Goal: Task Accomplishment & Management: Manage account settings

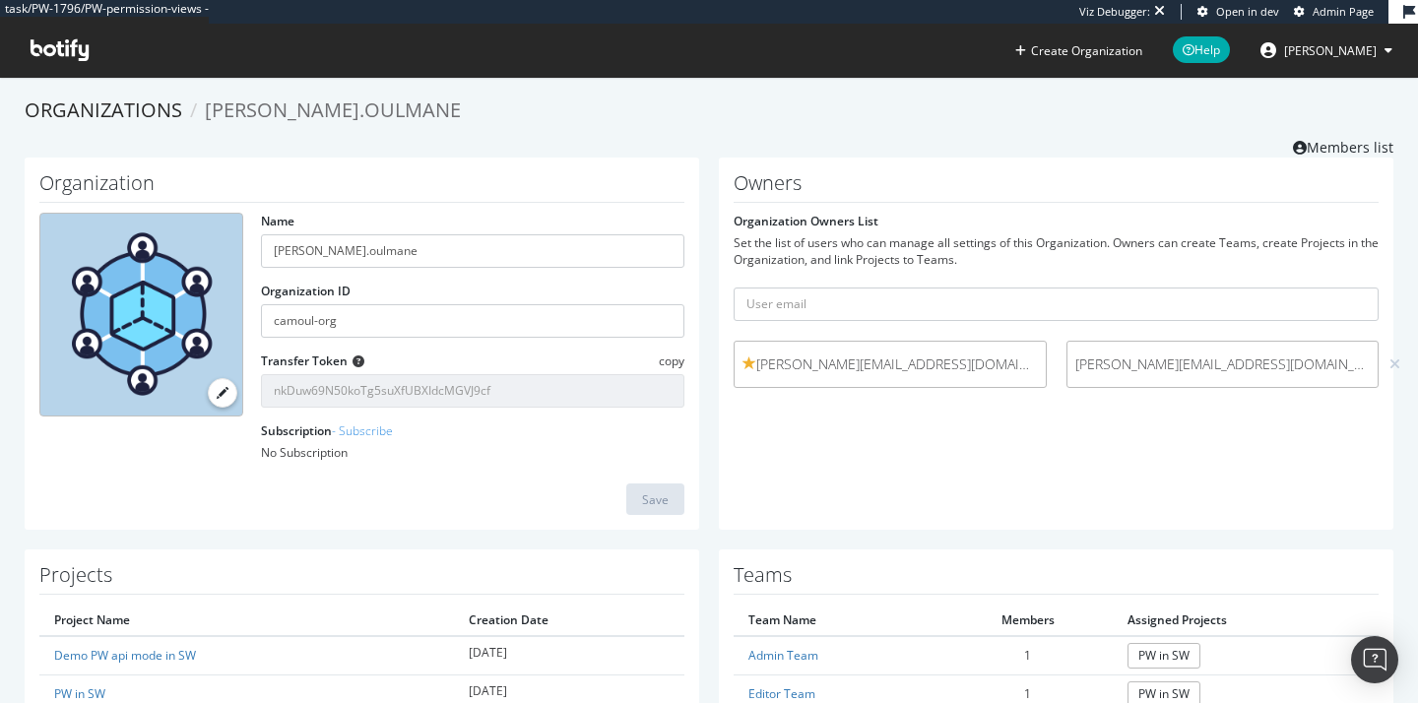
scroll to position [177, 0]
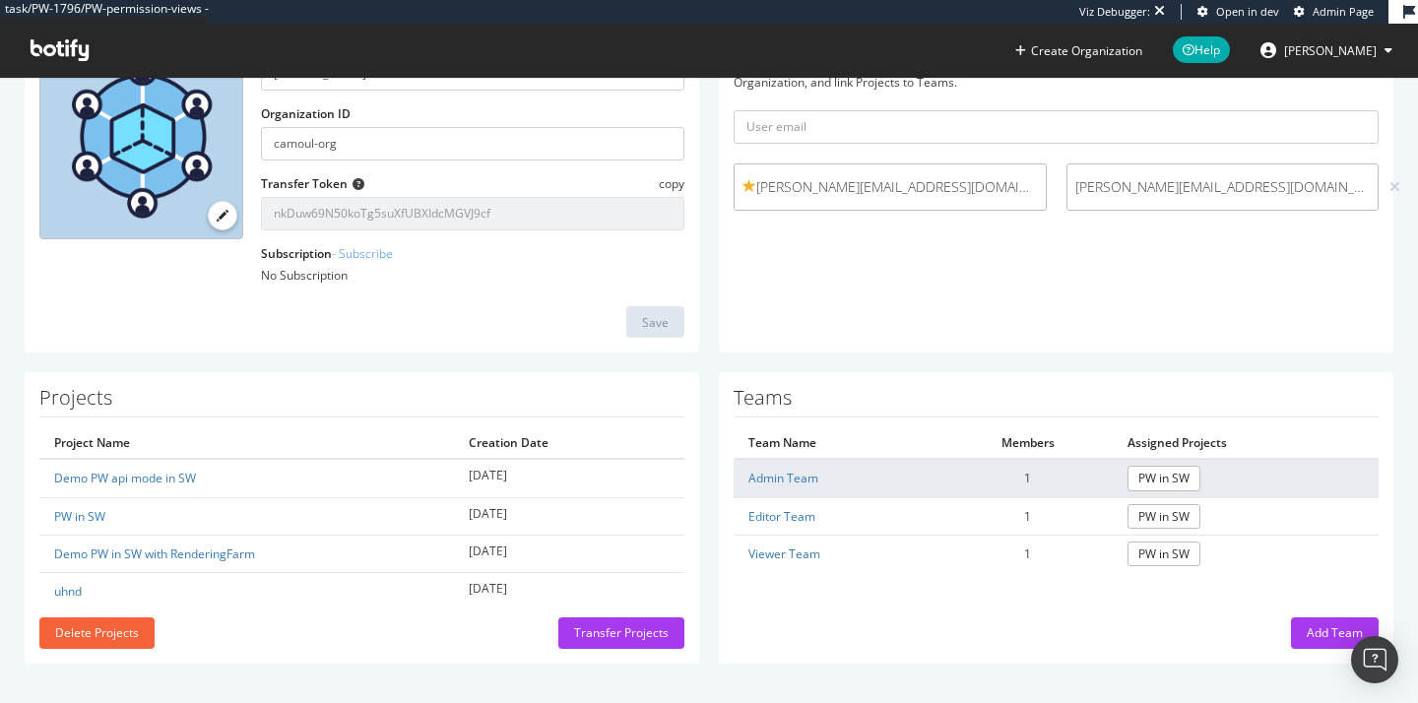
click at [778, 467] on td "Admin Team" at bounding box center [838, 478] width 209 height 38
click at [777, 475] on link "Admin Team" at bounding box center [783, 478] width 70 height 17
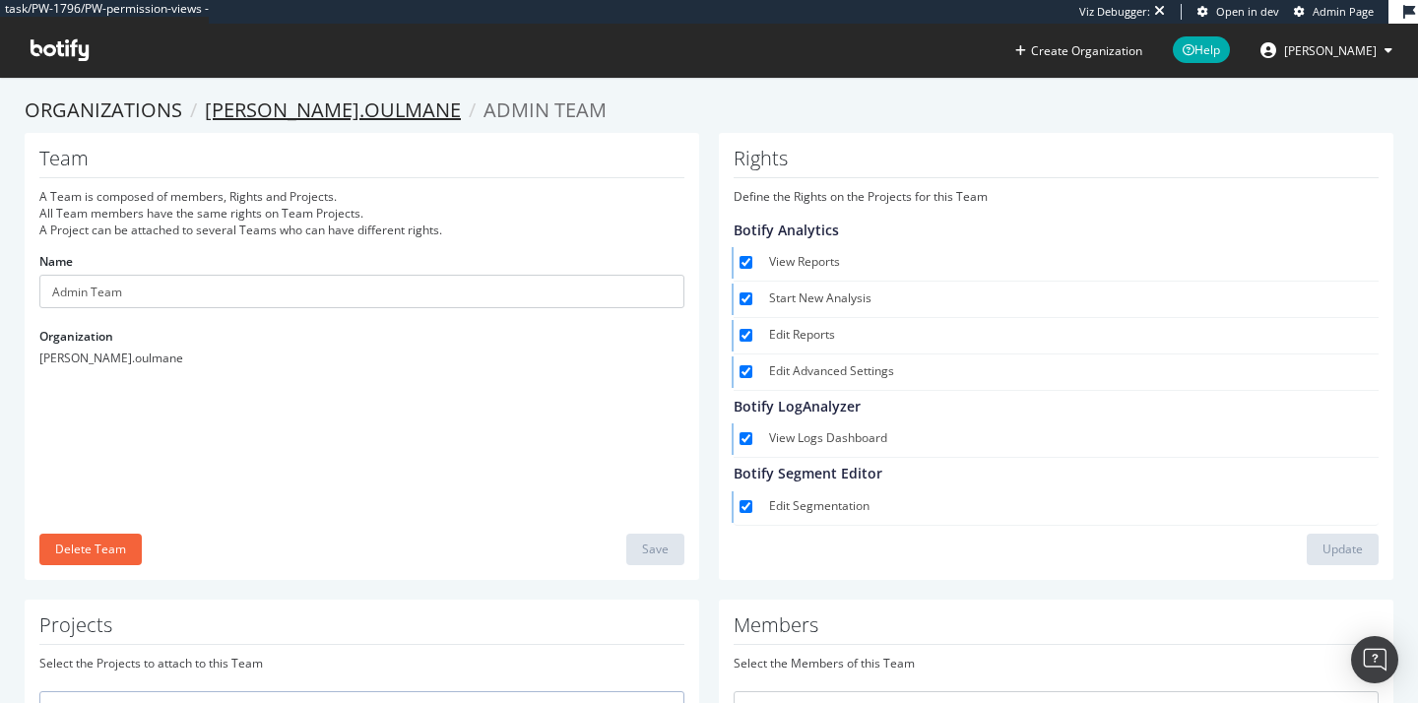
click at [256, 107] on link "[PERSON_NAME].oulmane" at bounding box center [333, 109] width 256 height 27
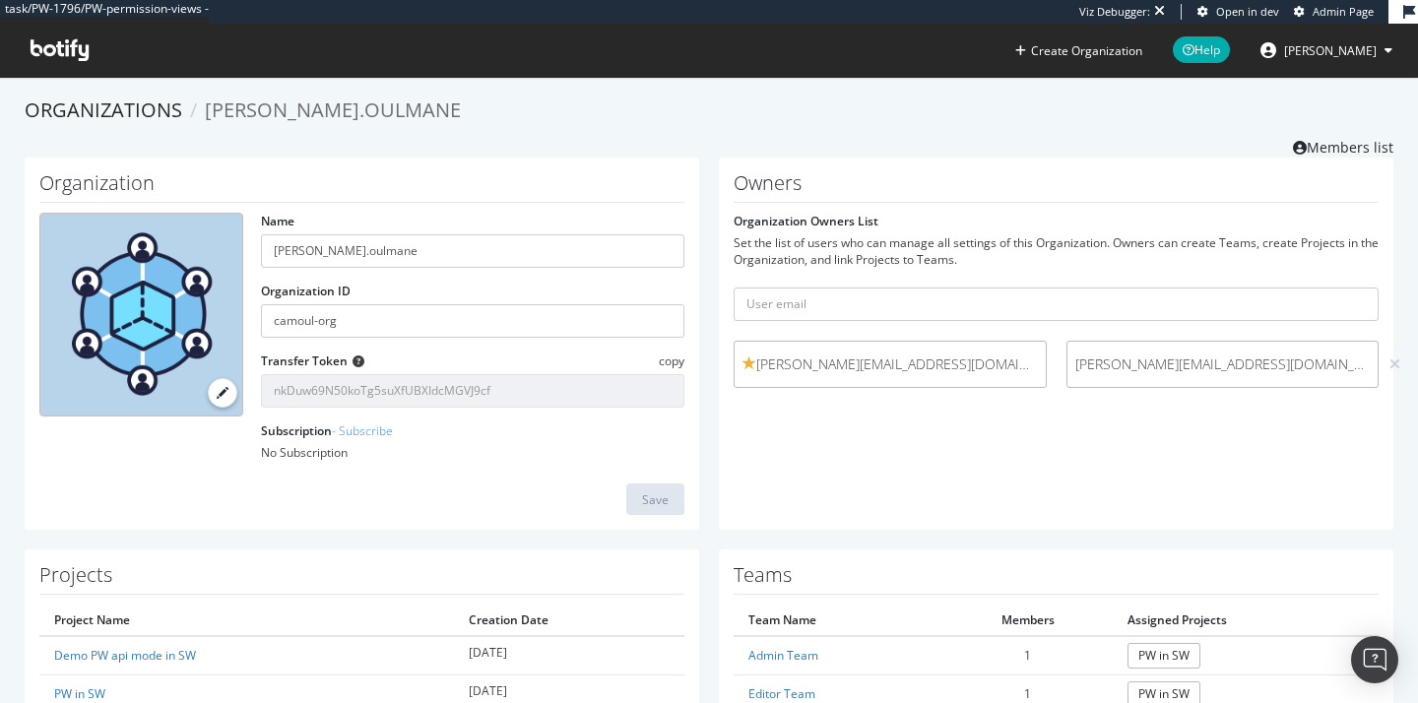
scroll to position [177, 0]
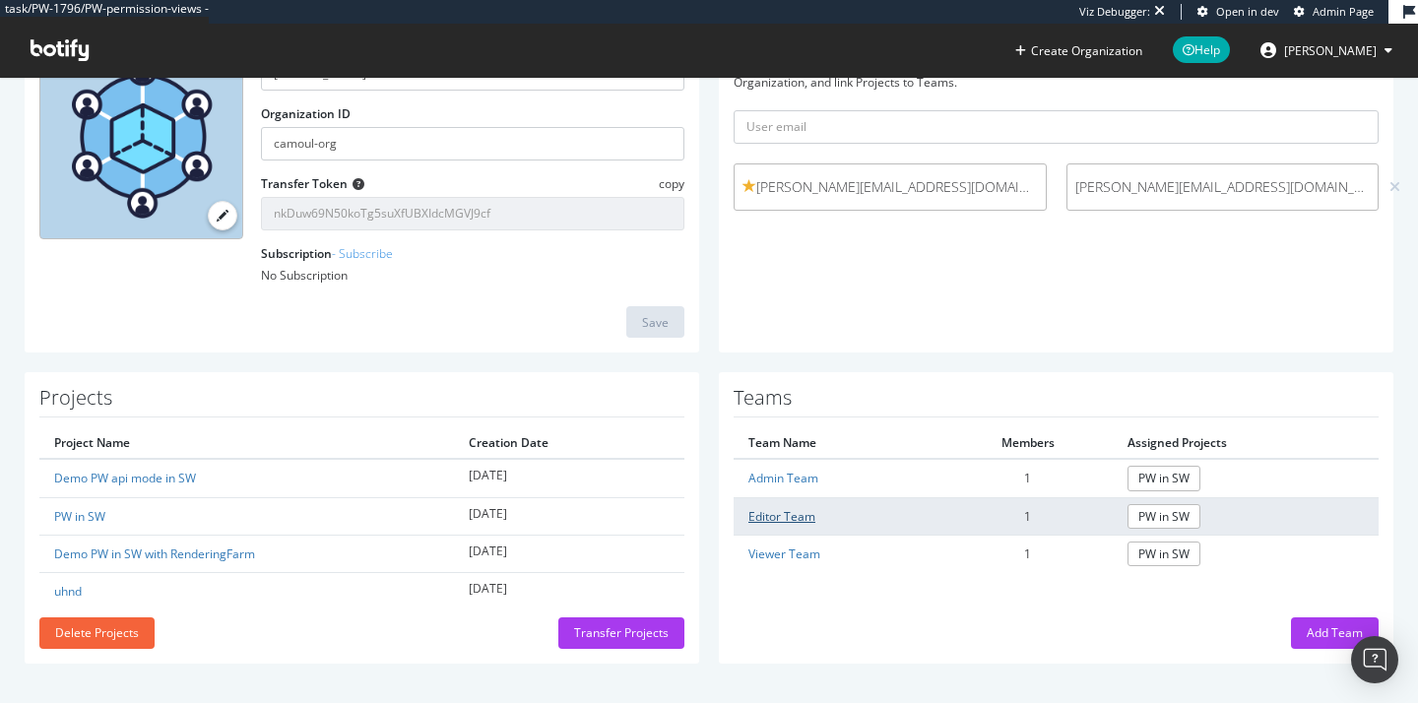
click at [790, 508] on link "Editor Team" at bounding box center [781, 516] width 67 height 17
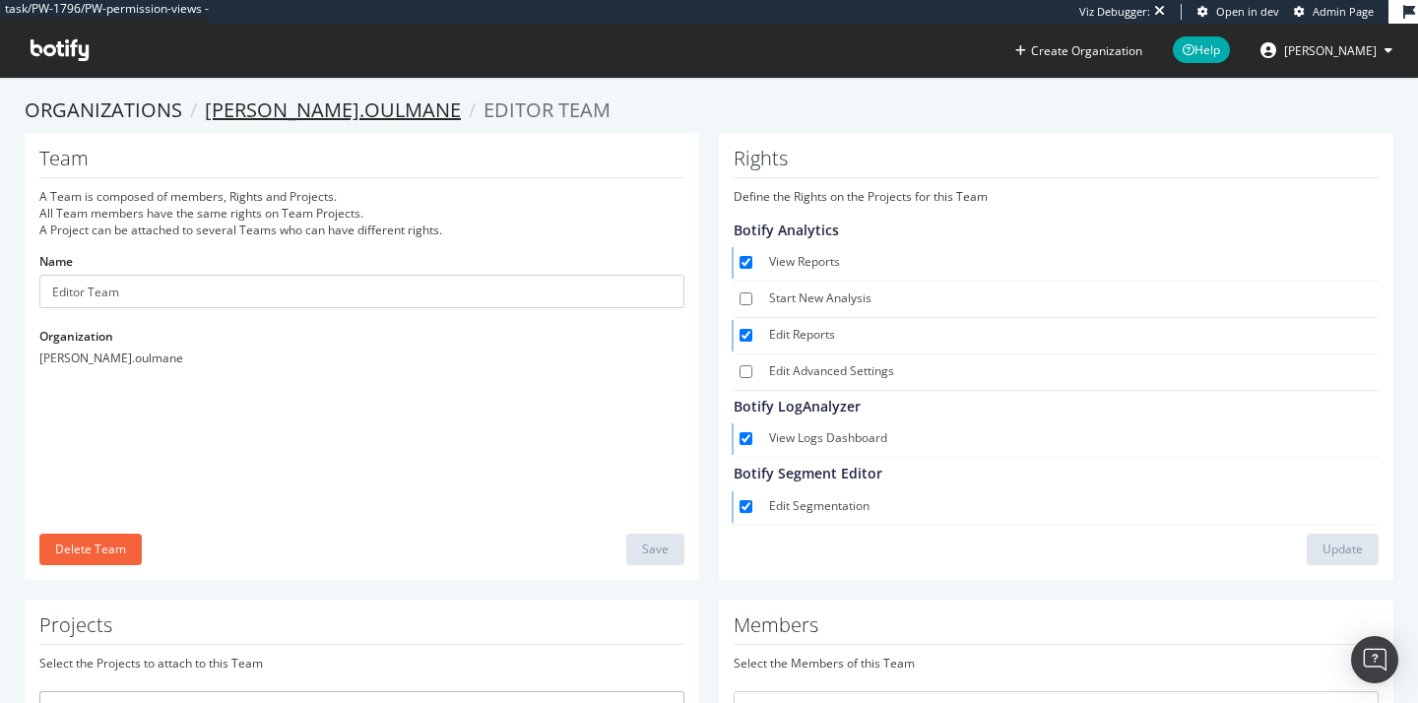
click at [265, 115] on link "[PERSON_NAME].oulmane" at bounding box center [333, 109] width 256 height 27
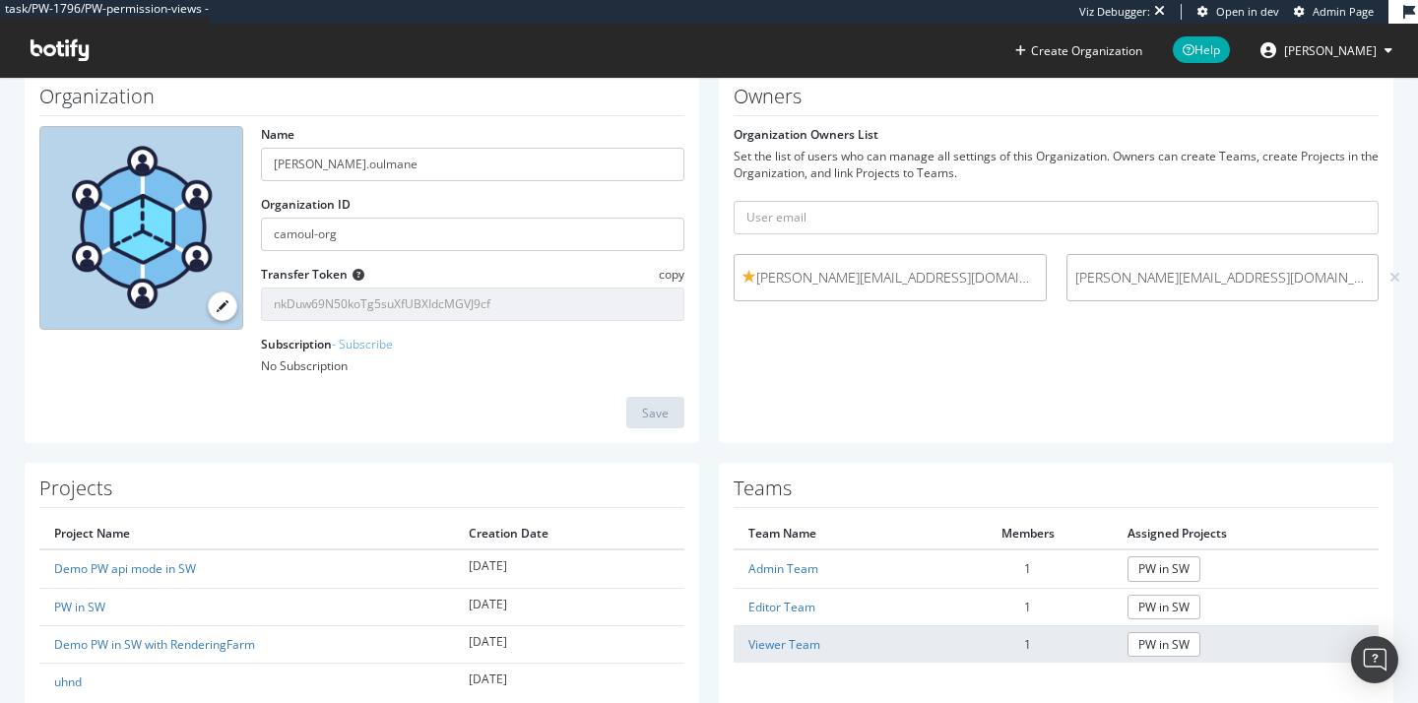
scroll to position [177, 0]
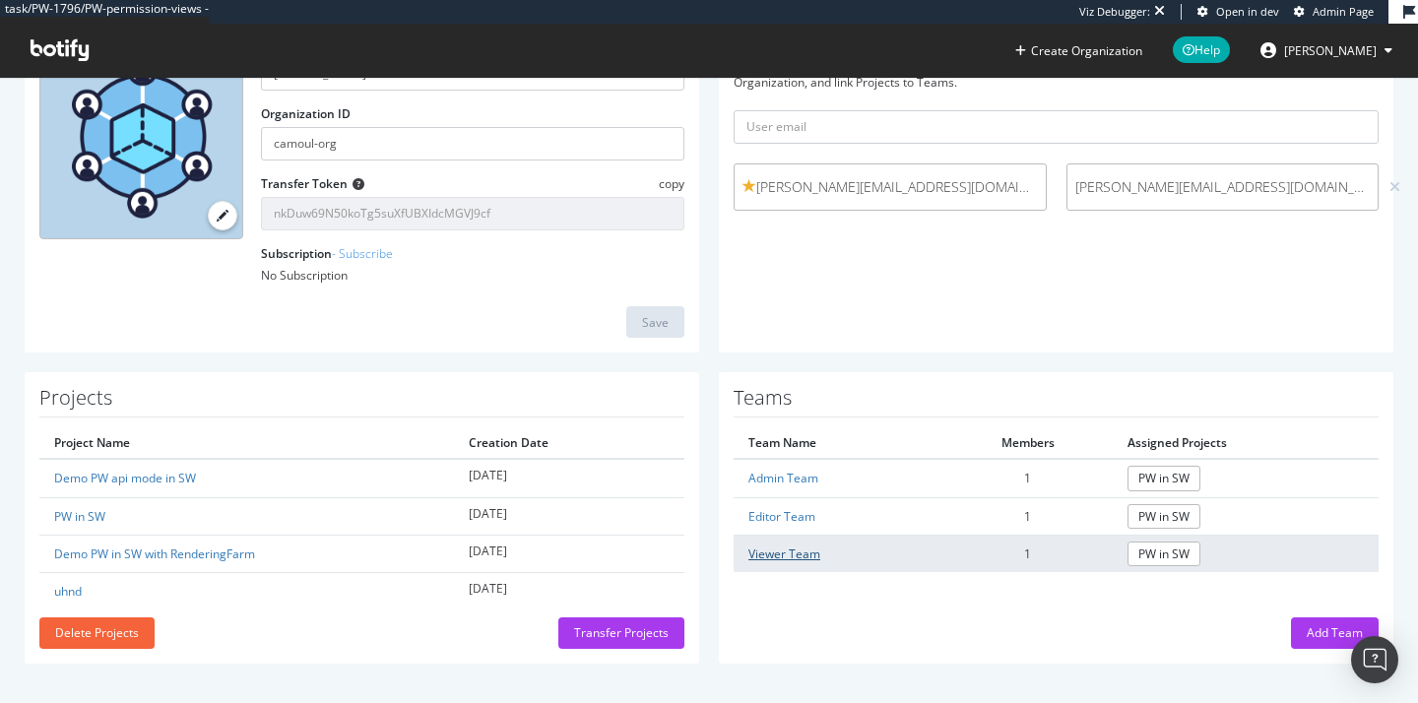
click at [783, 546] on link "Viewer Team" at bounding box center [784, 553] width 72 height 17
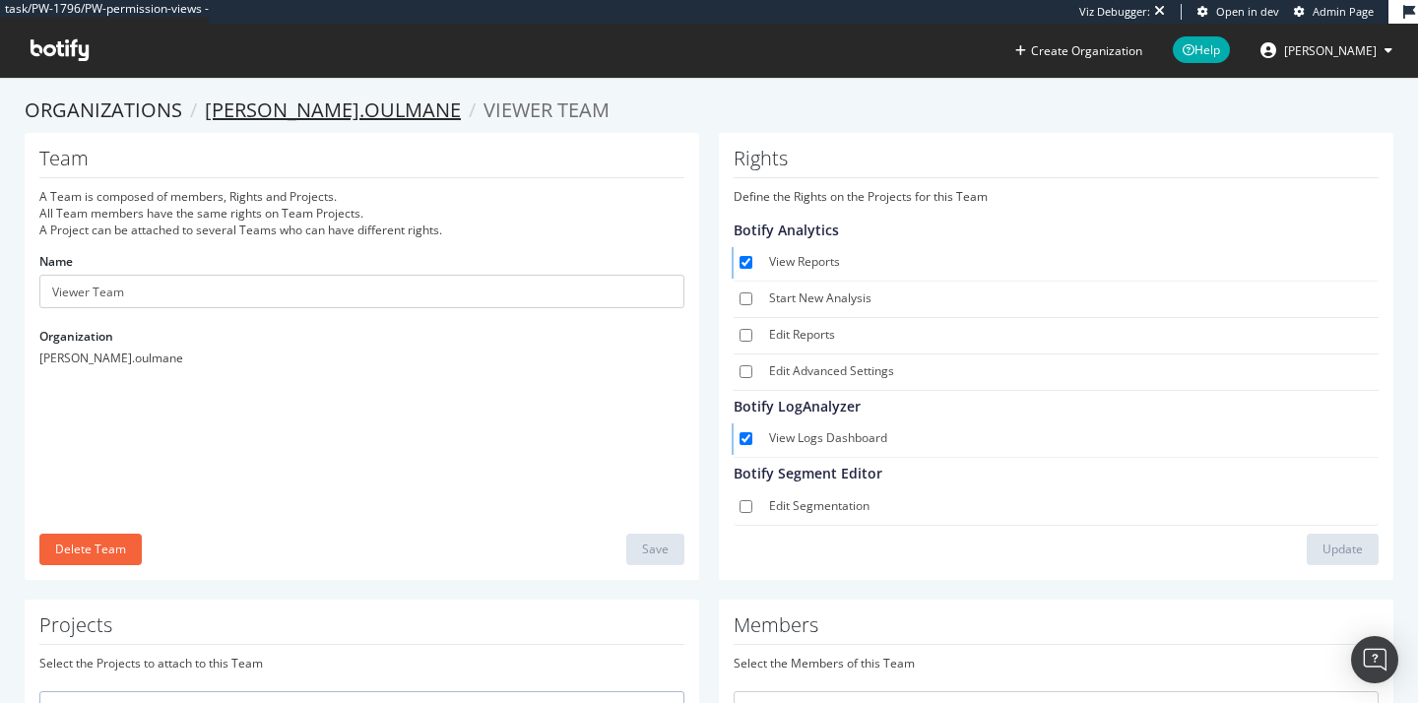
click at [294, 112] on link "[PERSON_NAME].oulmane" at bounding box center [333, 109] width 256 height 27
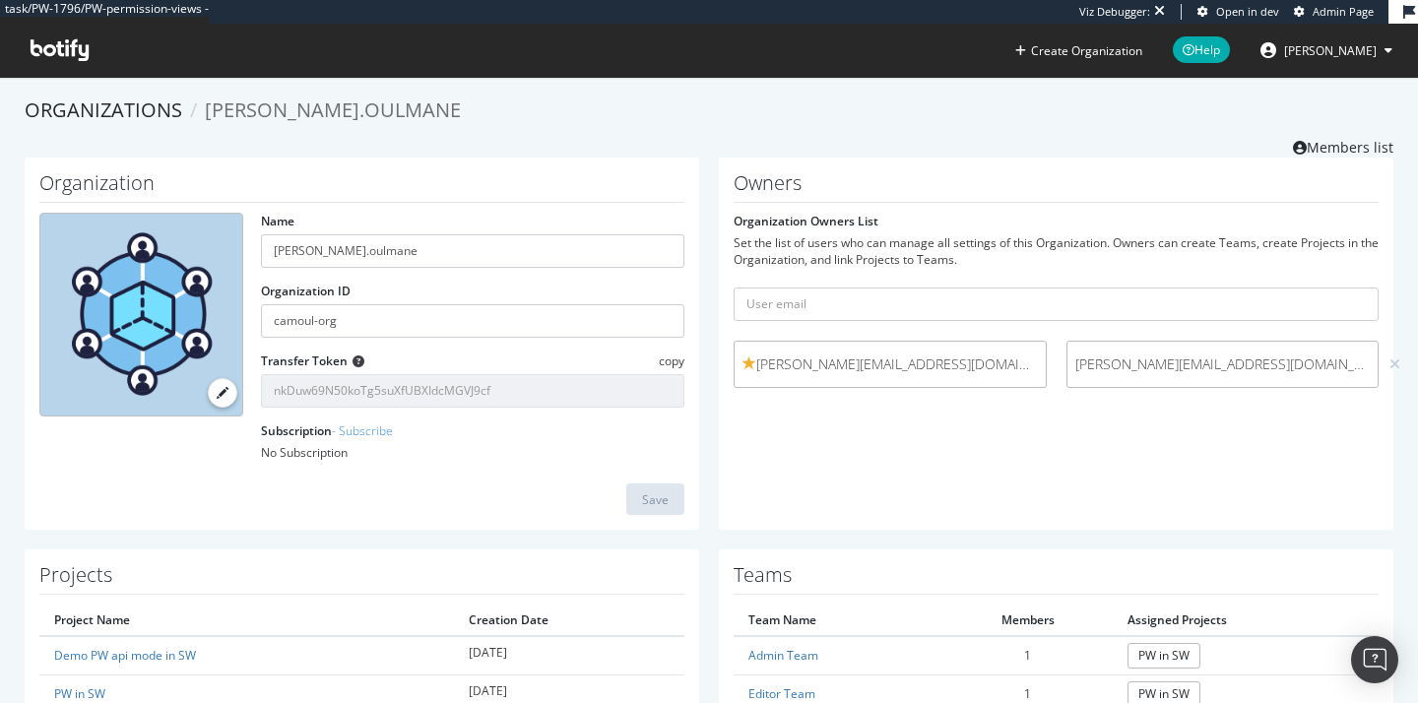
scroll to position [176, 0]
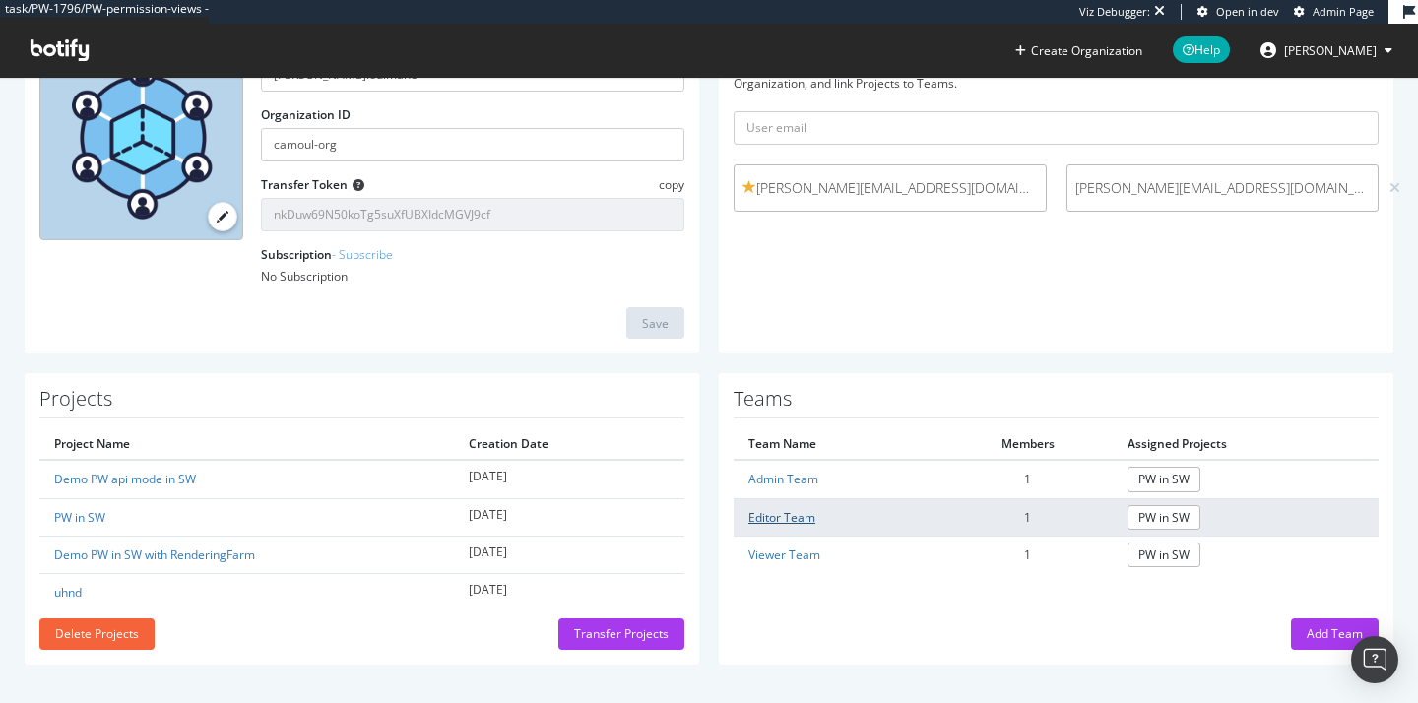
click at [777, 513] on link "Editor Team" at bounding box center [781, 517] width 67 height 17
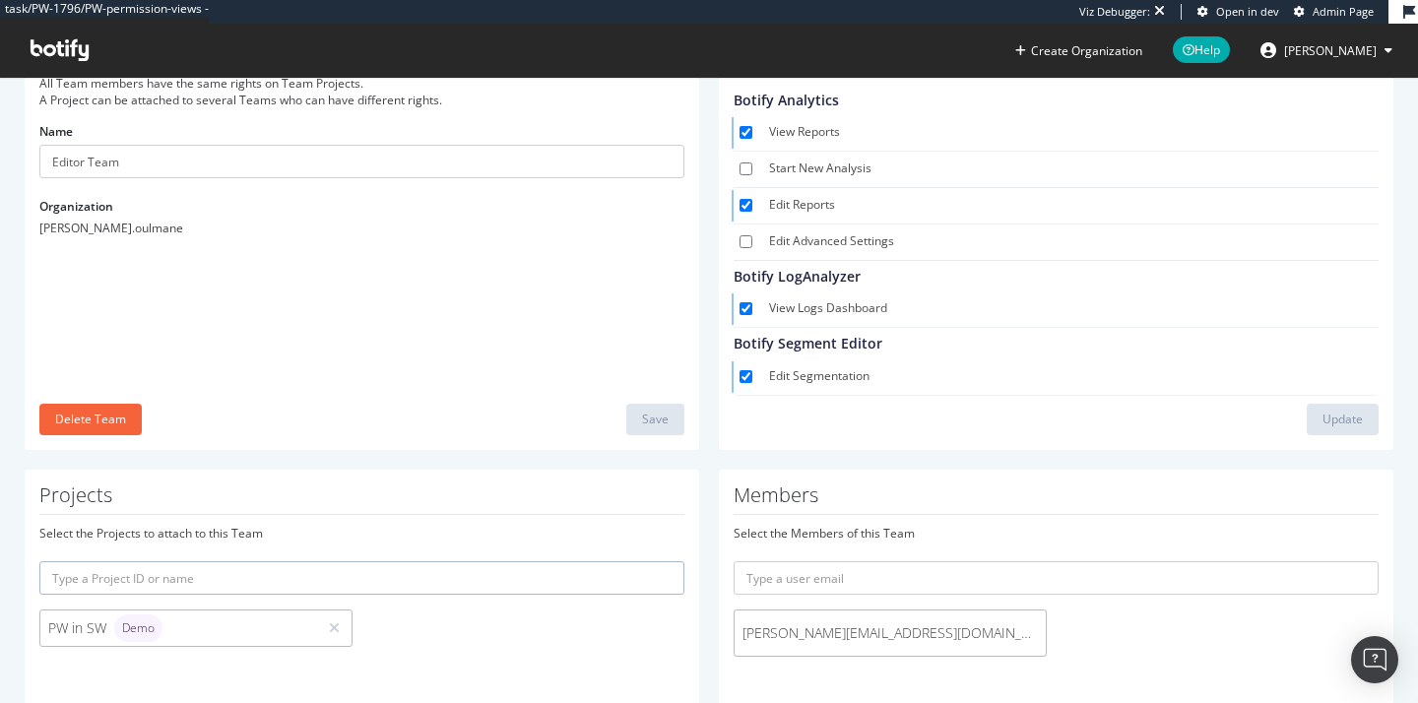
scroll to position [187, 0]
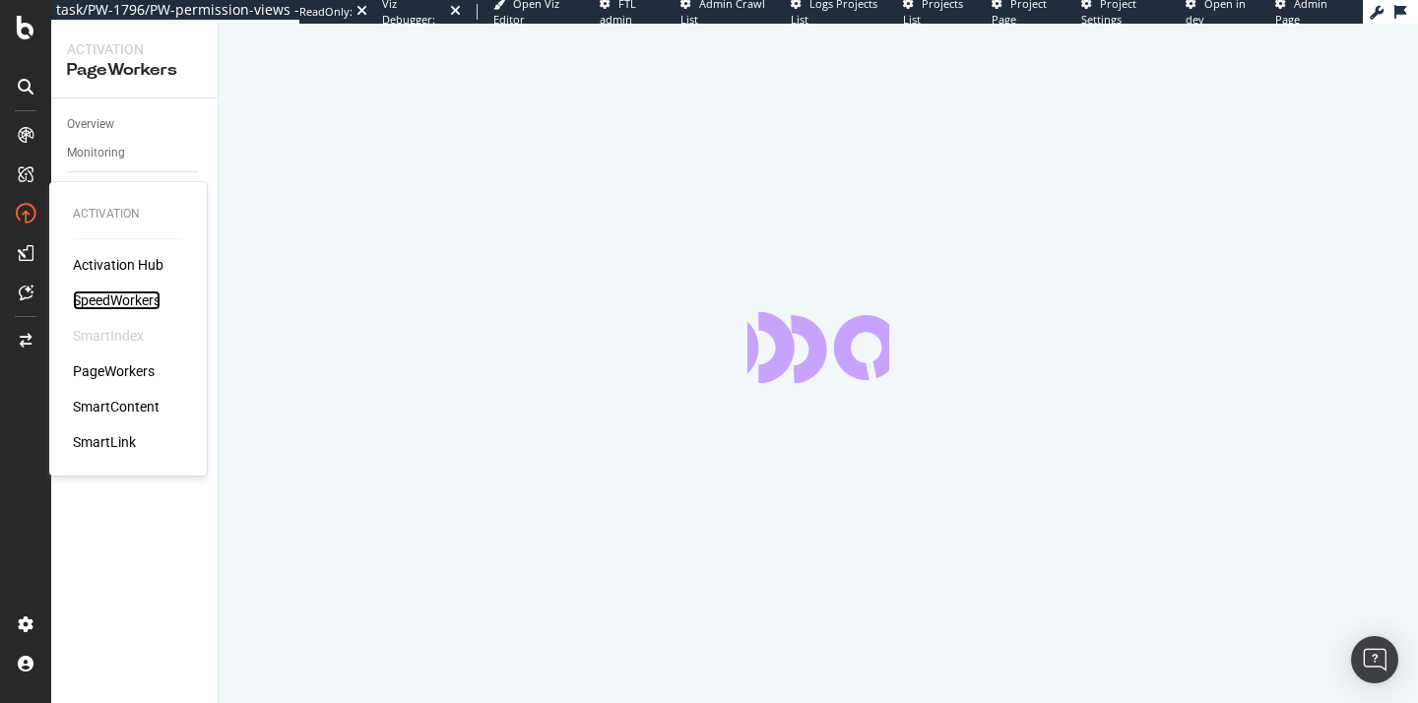
click at [117, 305] on div "SpeedWorkers" at bounding box center [117, 300] width 88 height 20
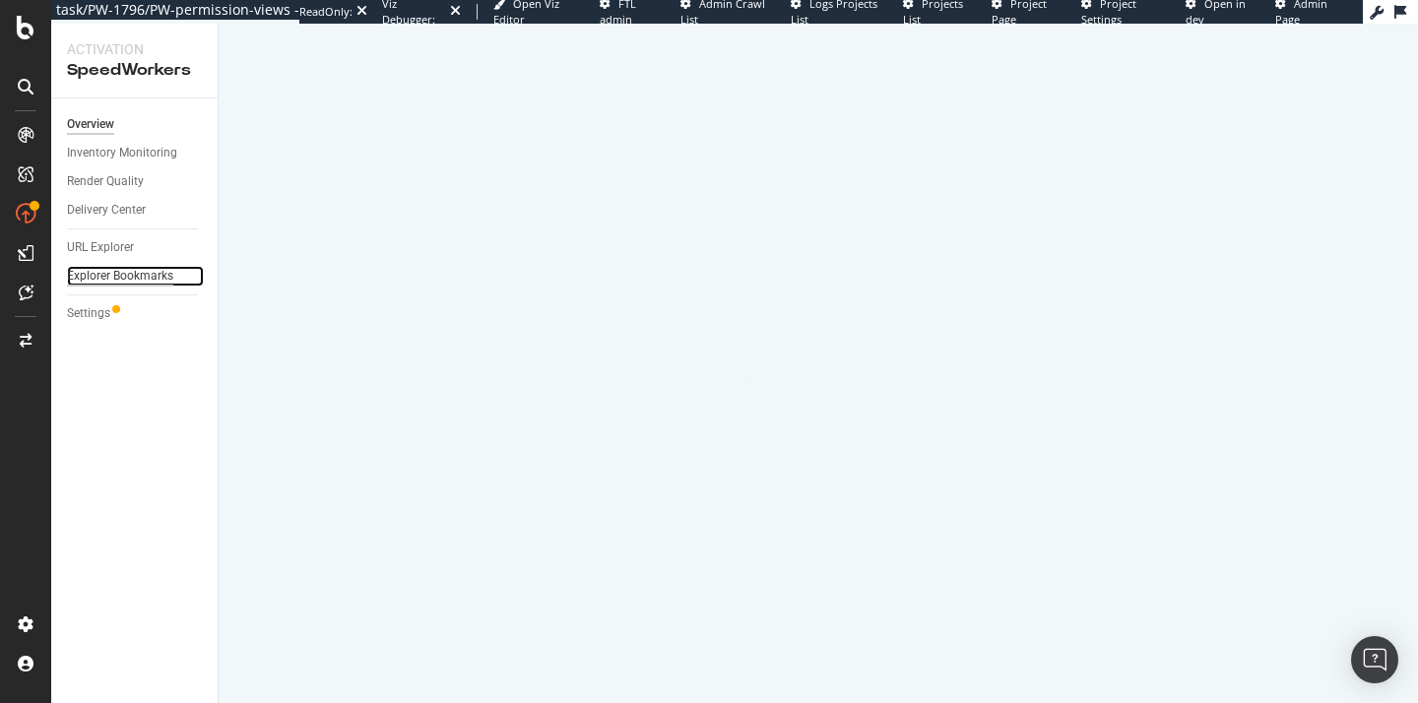
click at [94, 272] on div "Explorer Bookmarks" at bounding box center [120, 276] width 106 height 21
click at [90, 299] on div "Settings" at bounding box center [142, 313] width 151 height 29
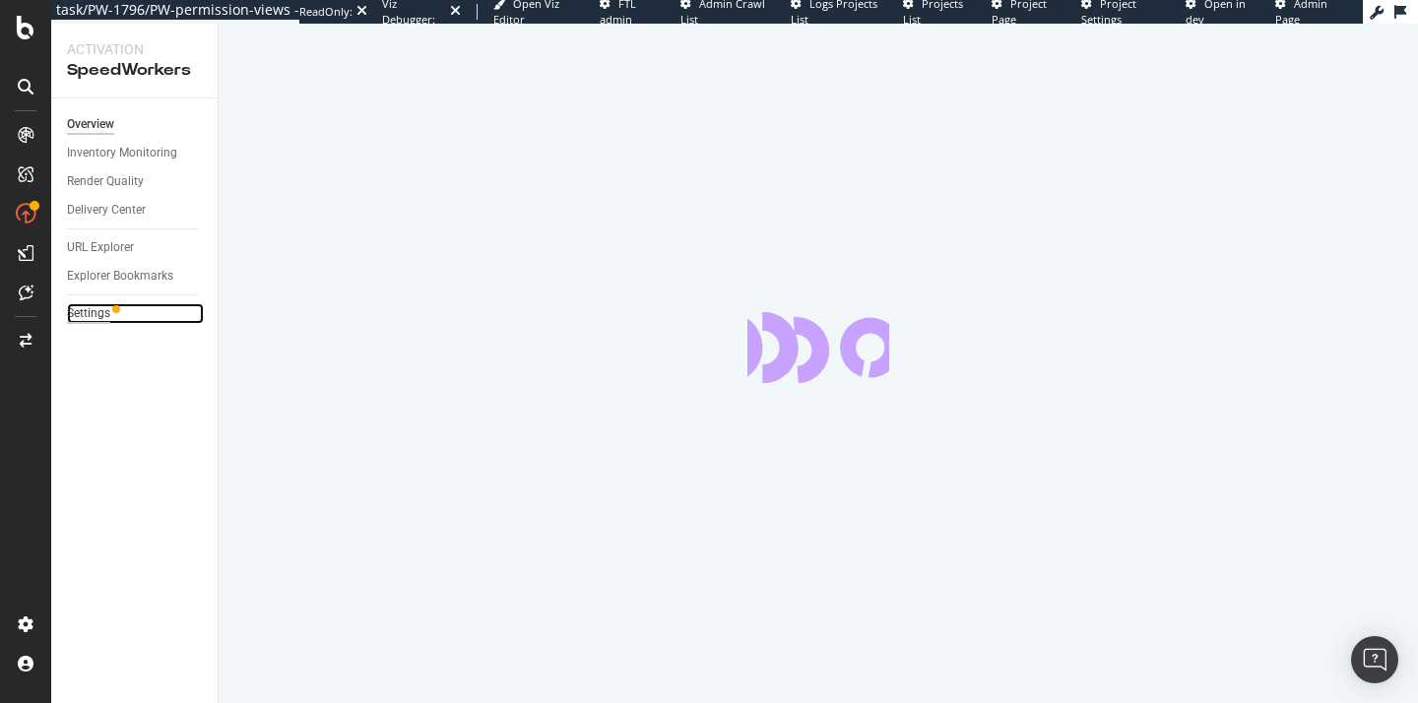
click at [82, 317] on div "Settings" at bounding box center [88, 313] width 43 height 21
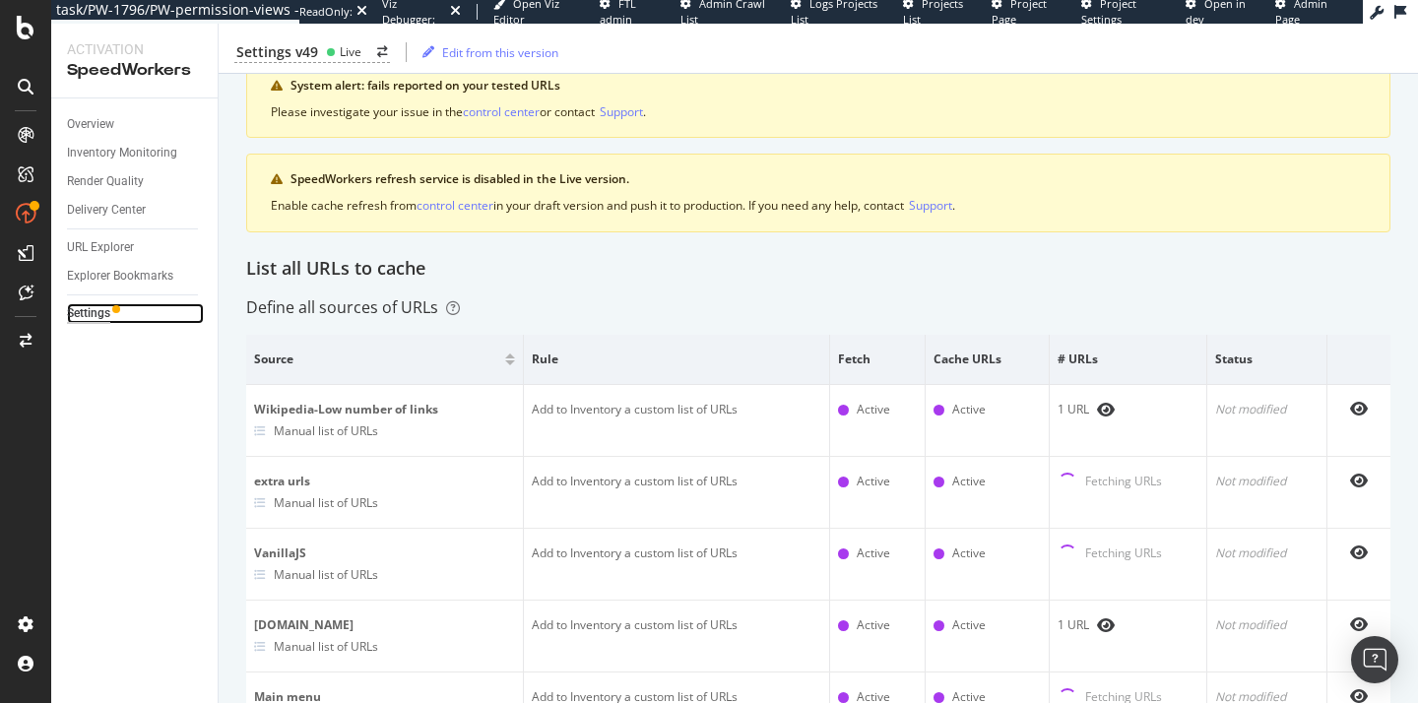
scroll to position [94, 0]
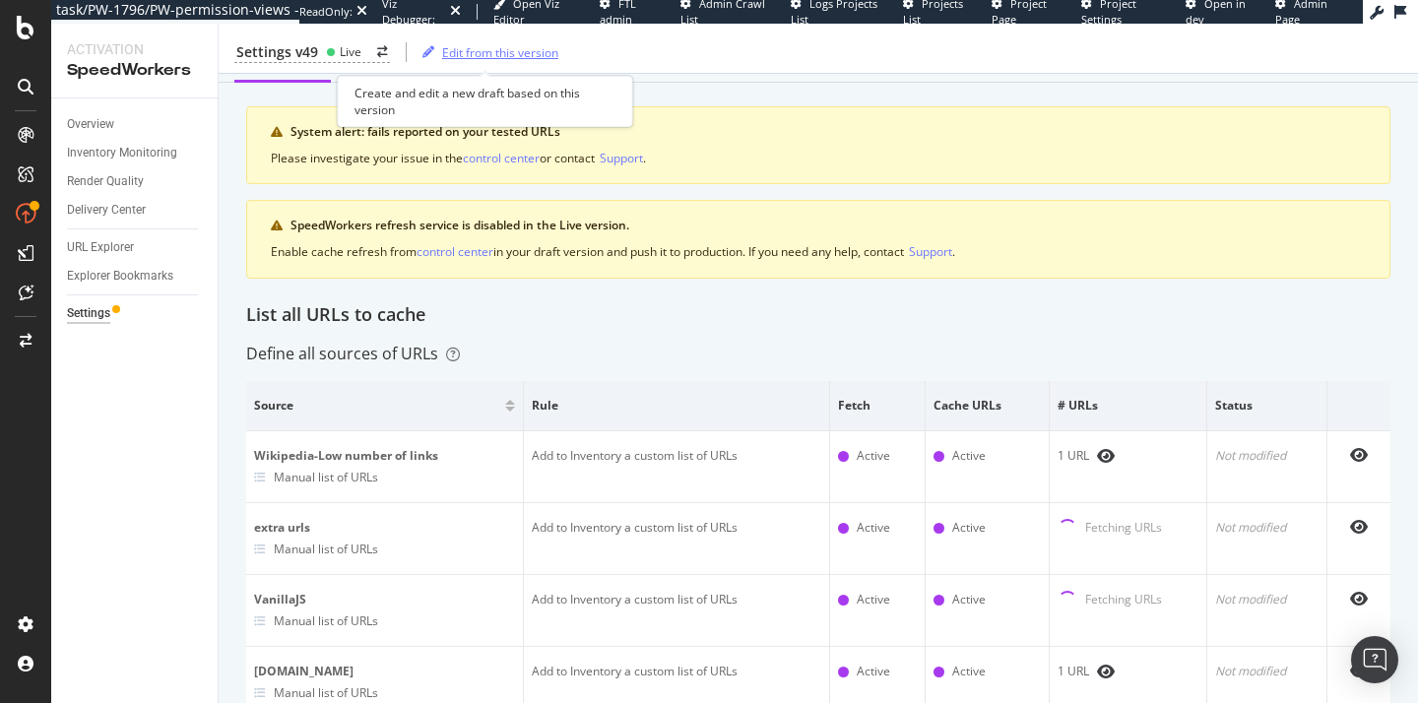
click at [467, 61] on div "Edit from this version" at bounding box center [487, 52] width 144 height 30
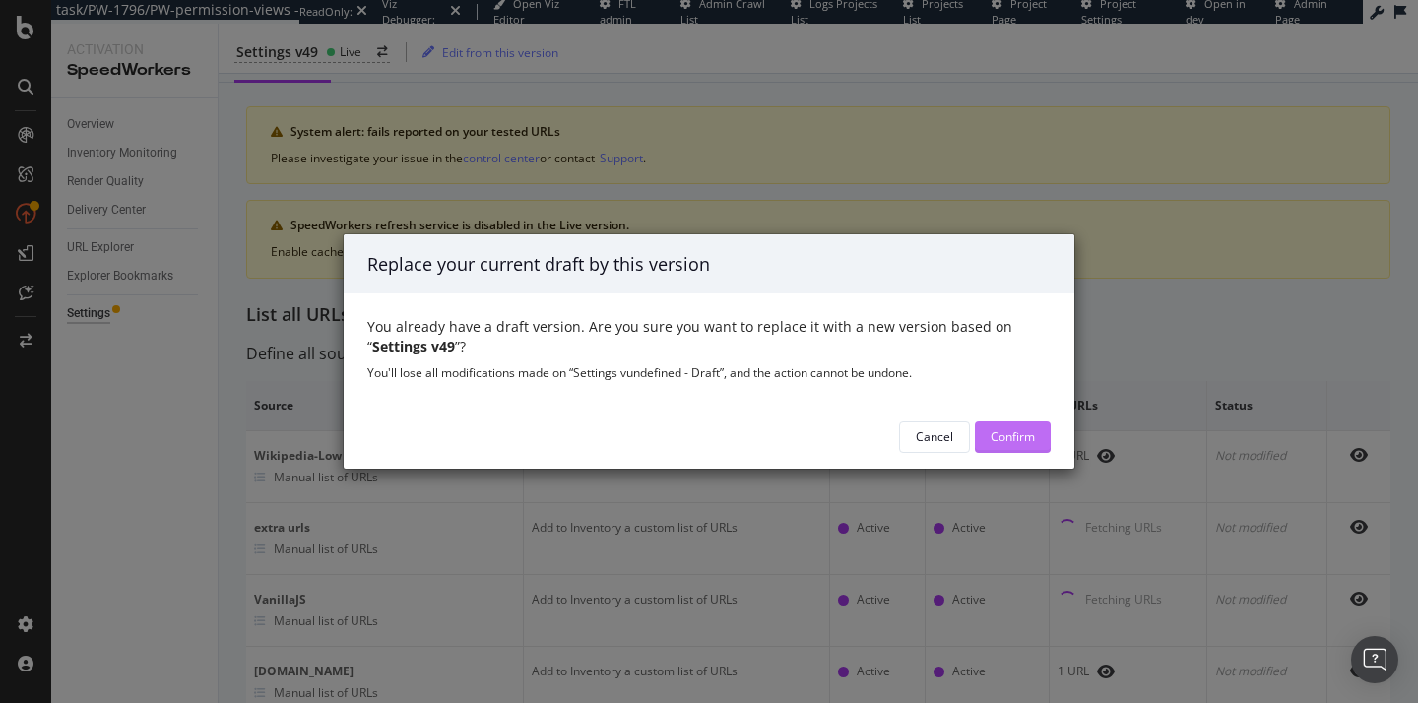
click at [1017, 437] on div "Confirm" at bounding box center [1013, 436] width 44 height 17
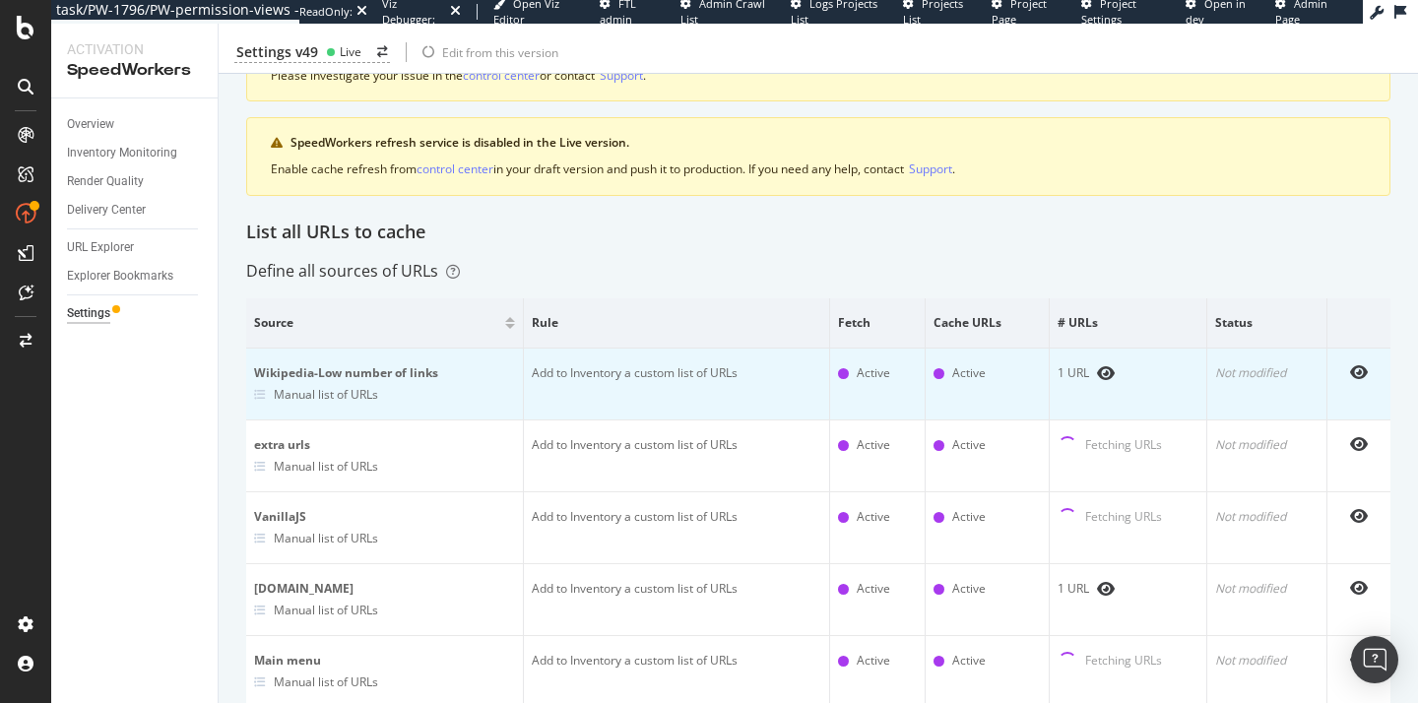
scroll to position [1371, 0]
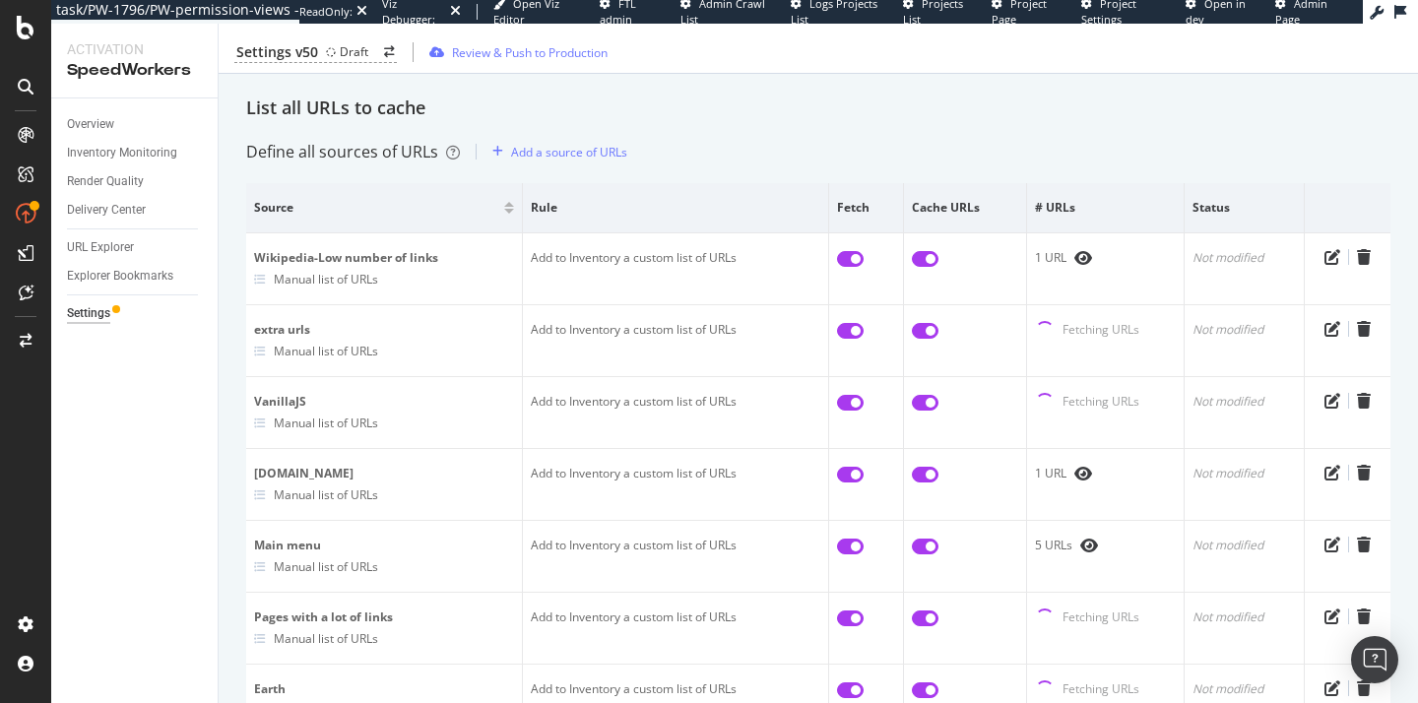
scroll to position [288, 0]
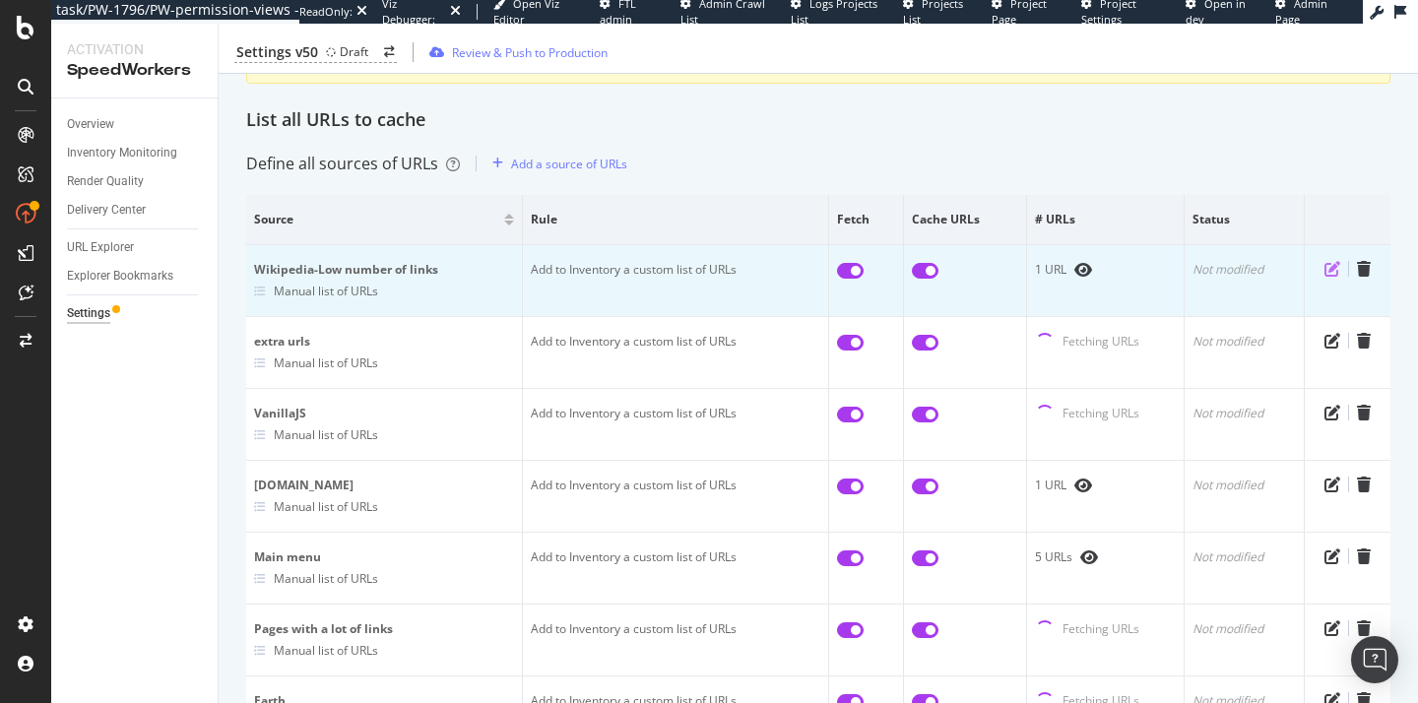
click at [1324, 267] on icon "pen-to-square" at bounding box center [1332, 269] width 16 height 16
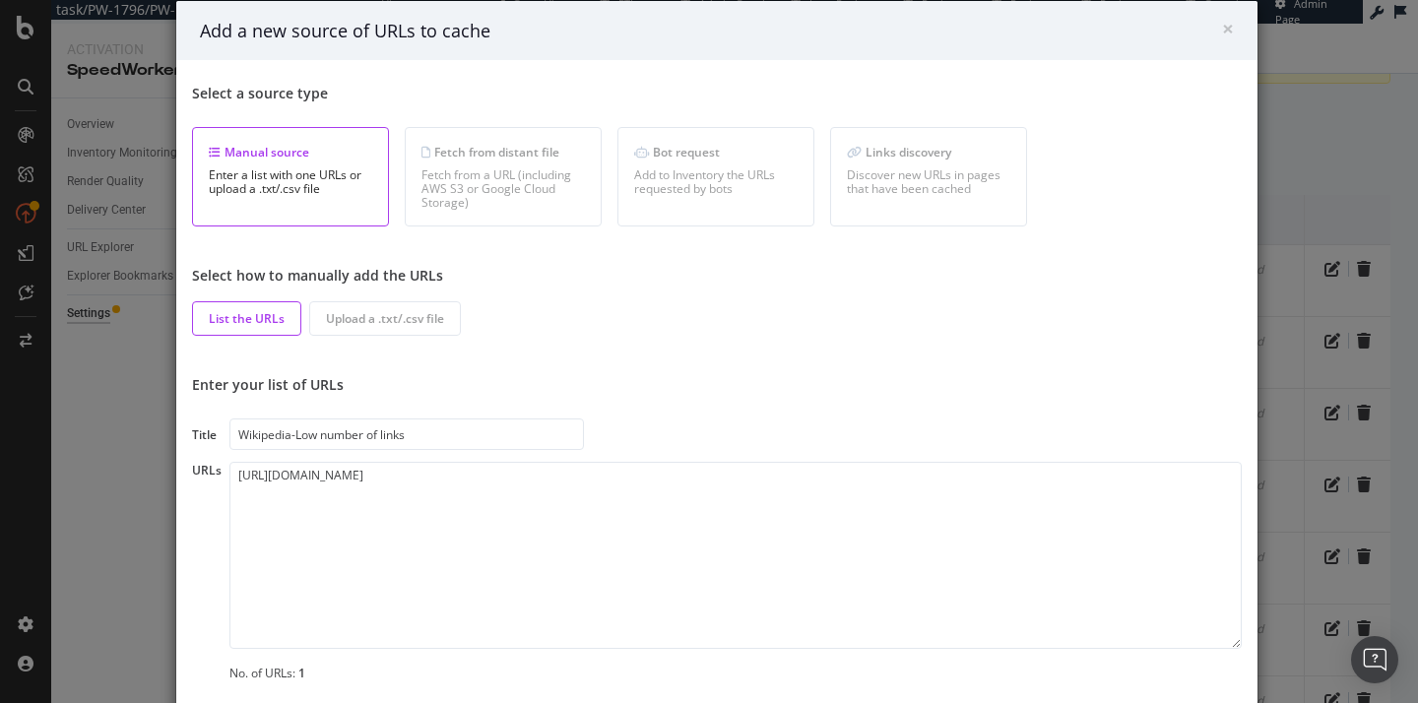
scroll to position [66, 0]
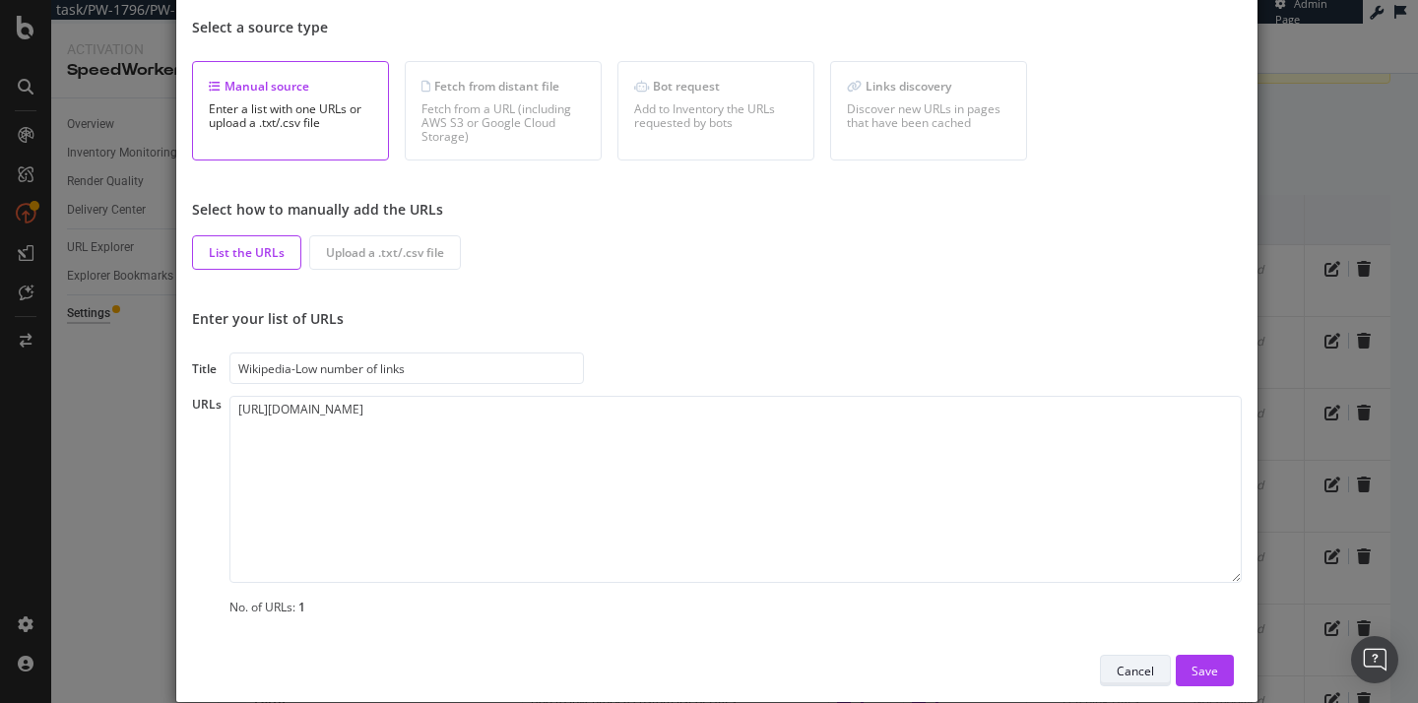
click at [1119, 658] on div "Cancel" at bounding box center [1135, 671] width 37 height 28
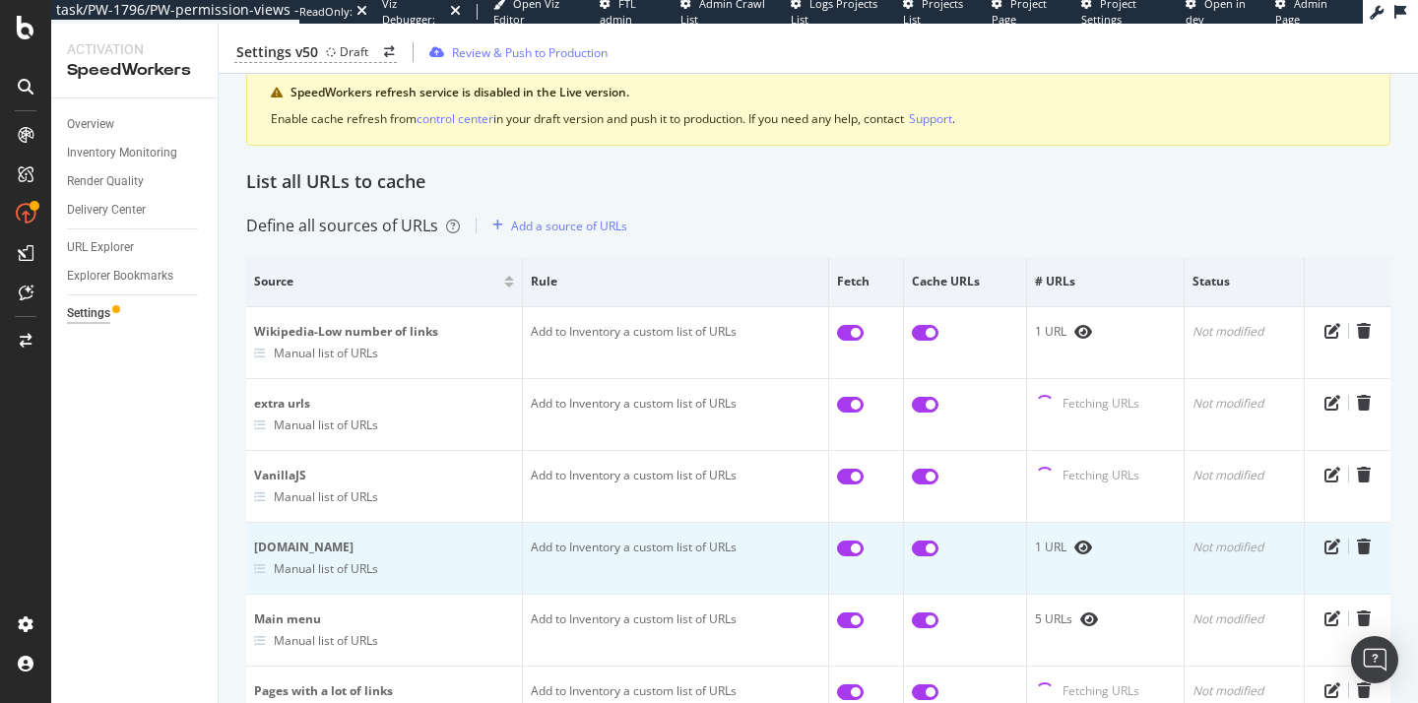
scroll to position [0, 0]
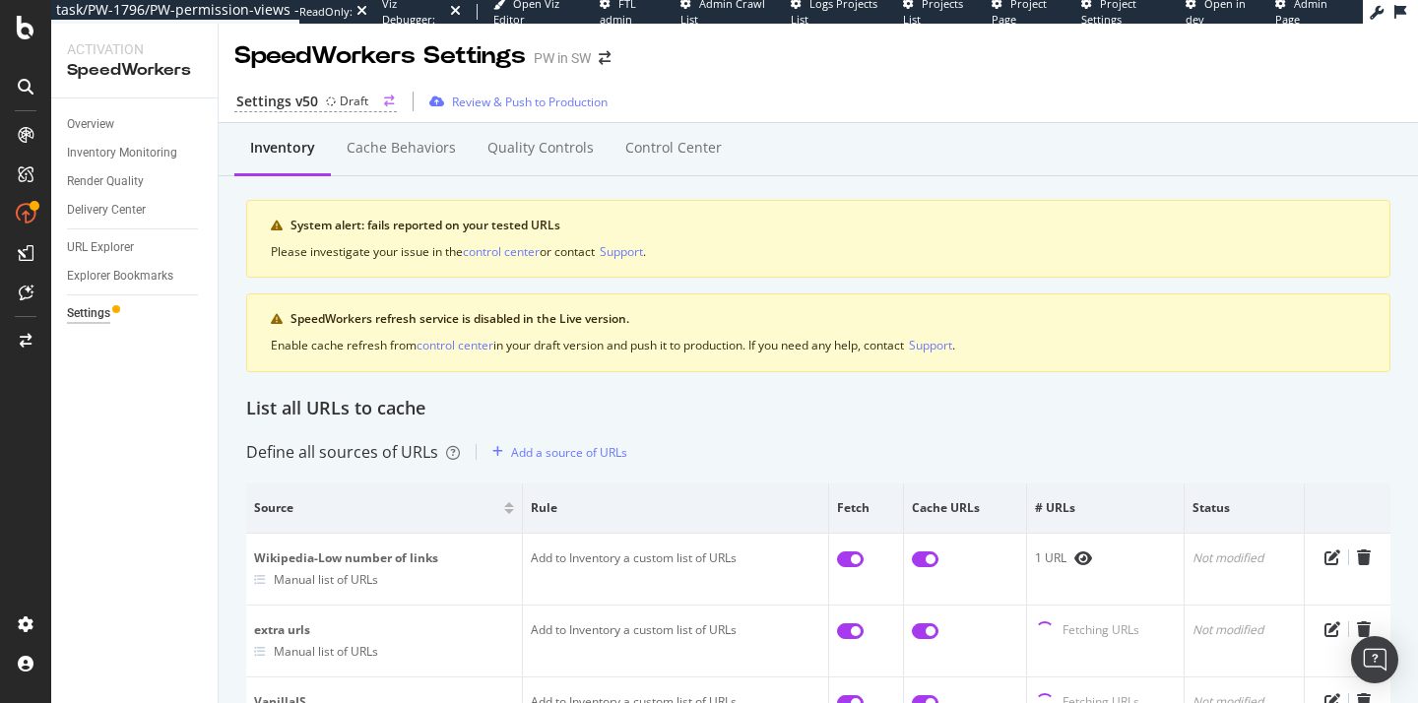
click at [356, 105] on div "Draft" at bounding box center [354, 101] width 29 height 17
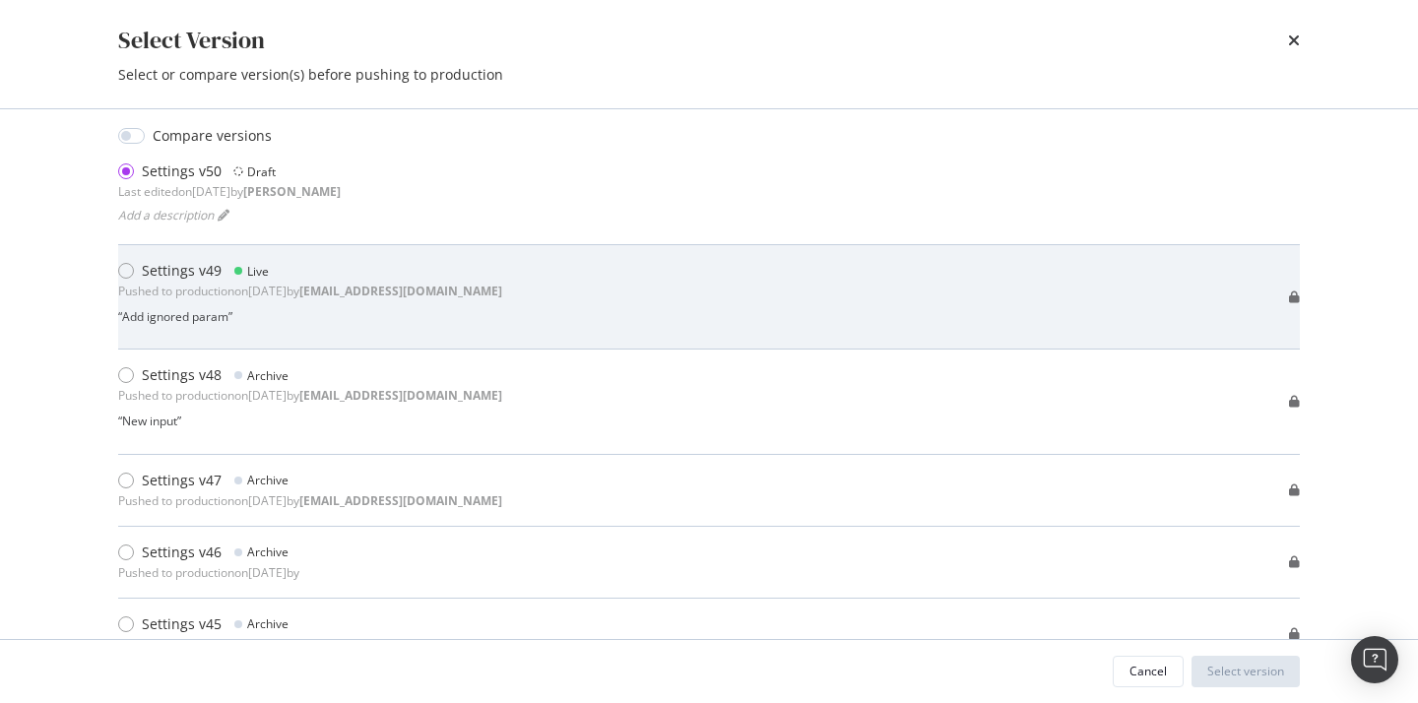
scroll to position [26, 0]
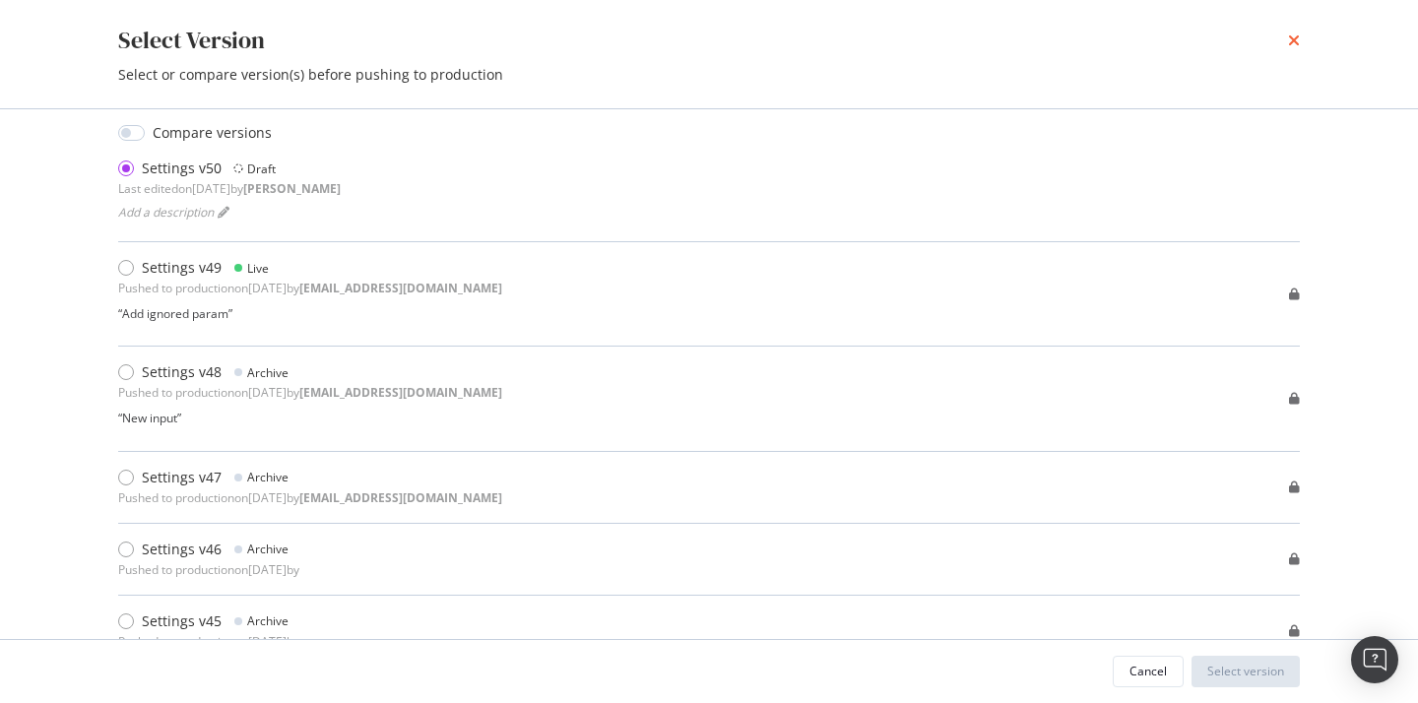
click at [1295, 36] on icon "times" at bounding box center [1294, 40] width 12 height 16
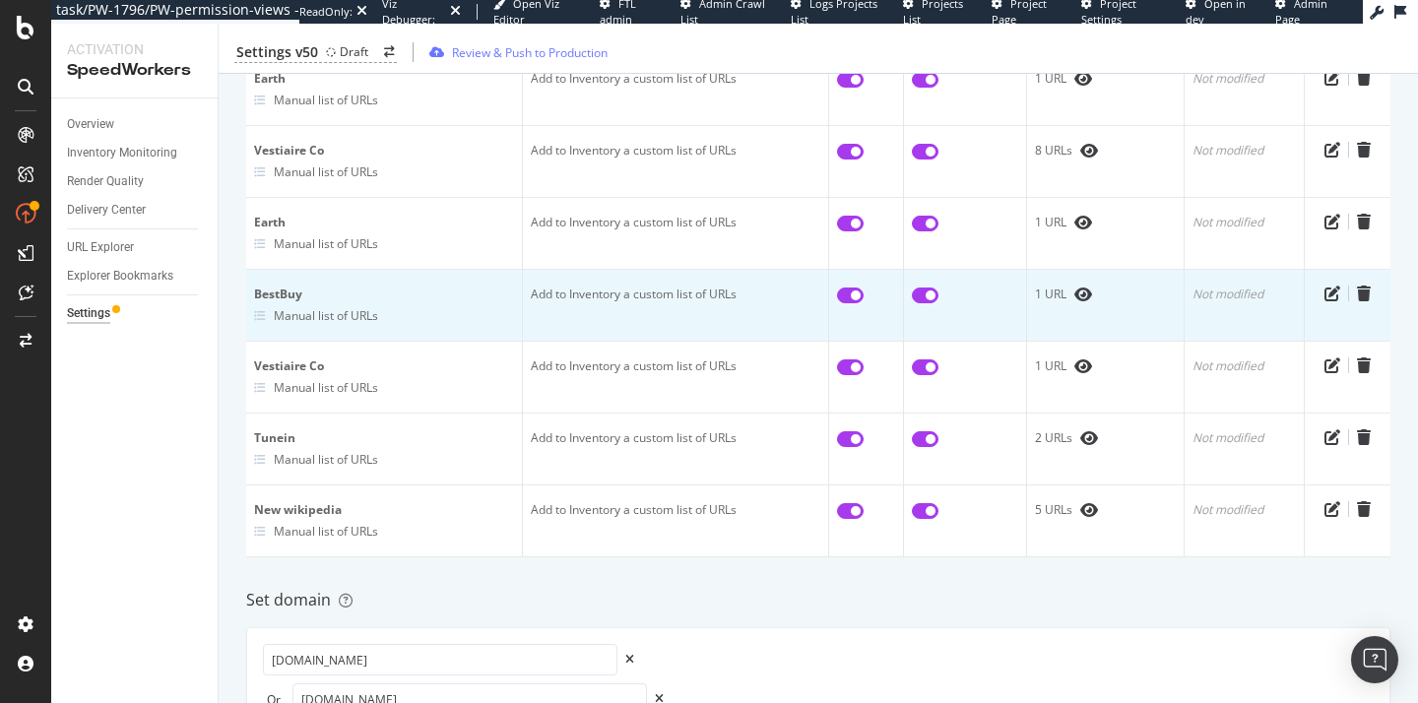
scroll to position [0, 0]
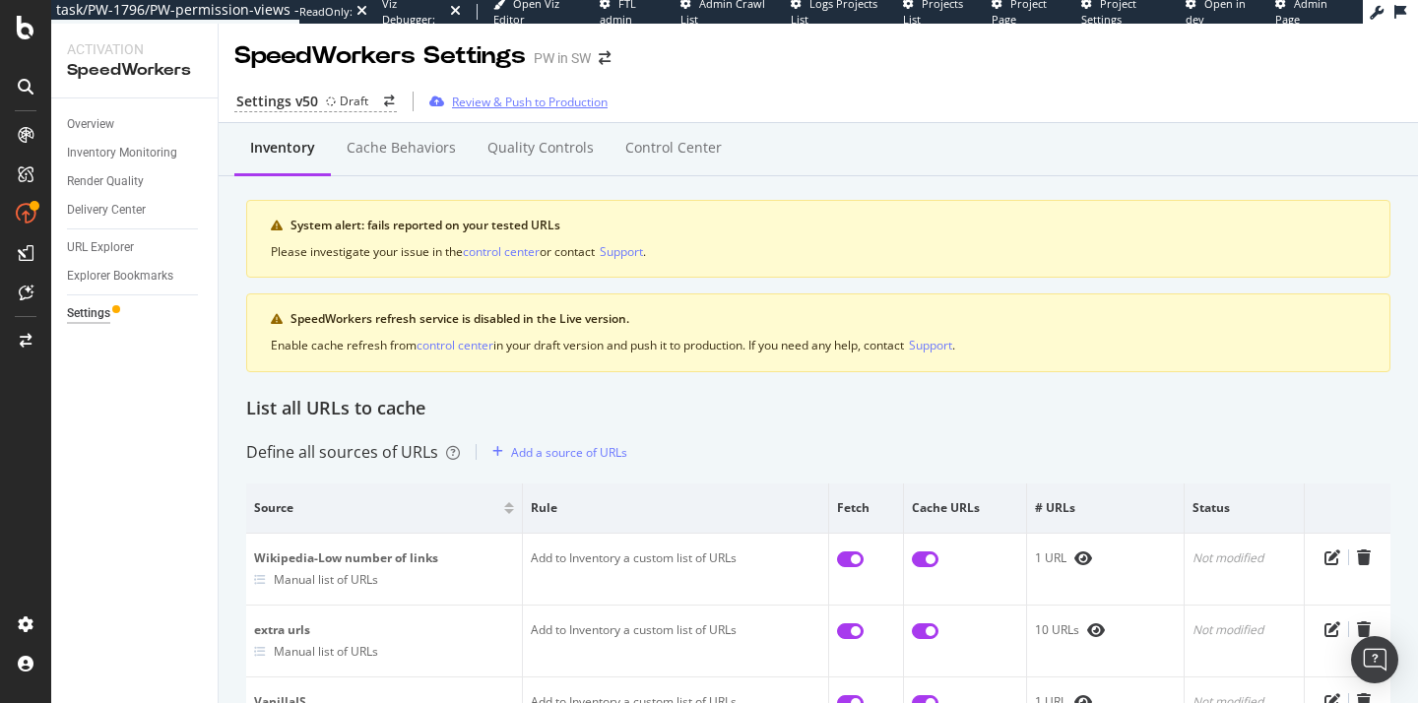
click at [544, 102] on div "Review & Push to Production" at bounding box center [530, 102] width 156 height 17
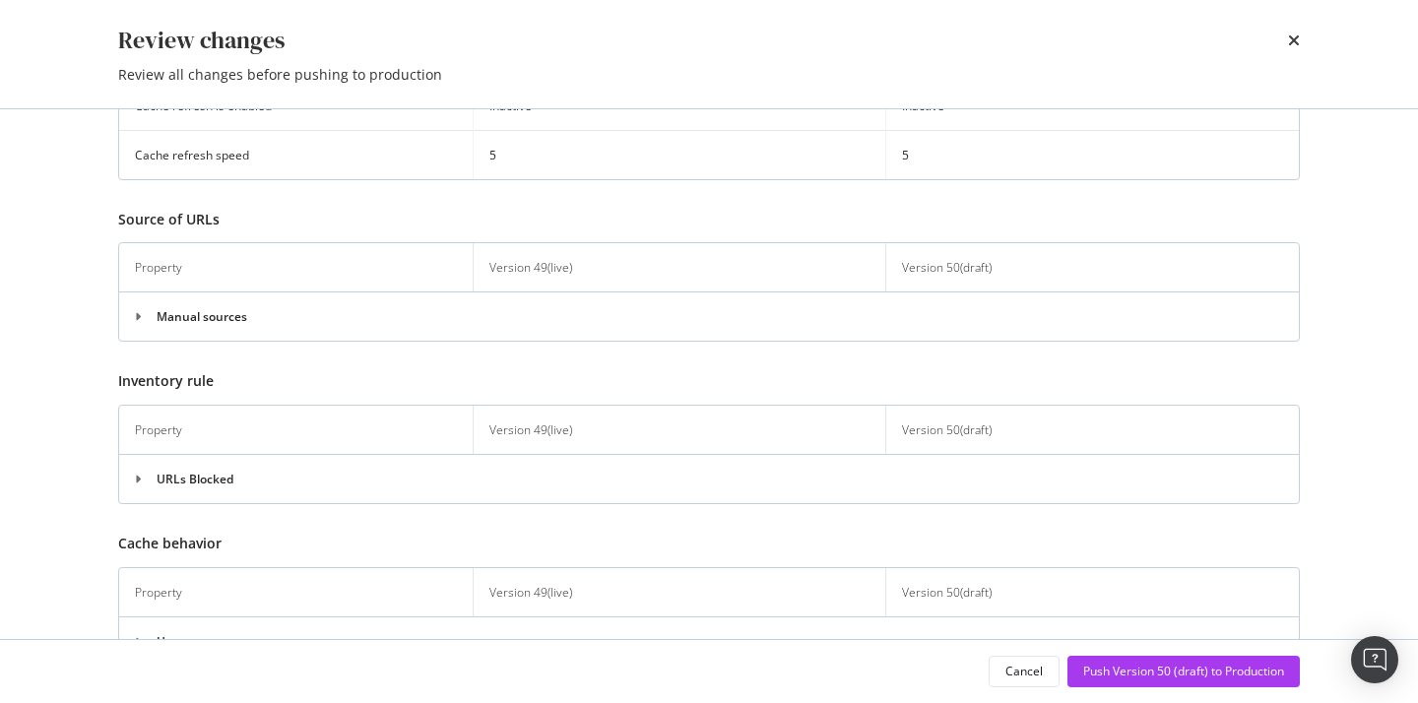
scroll to position [940, 0]
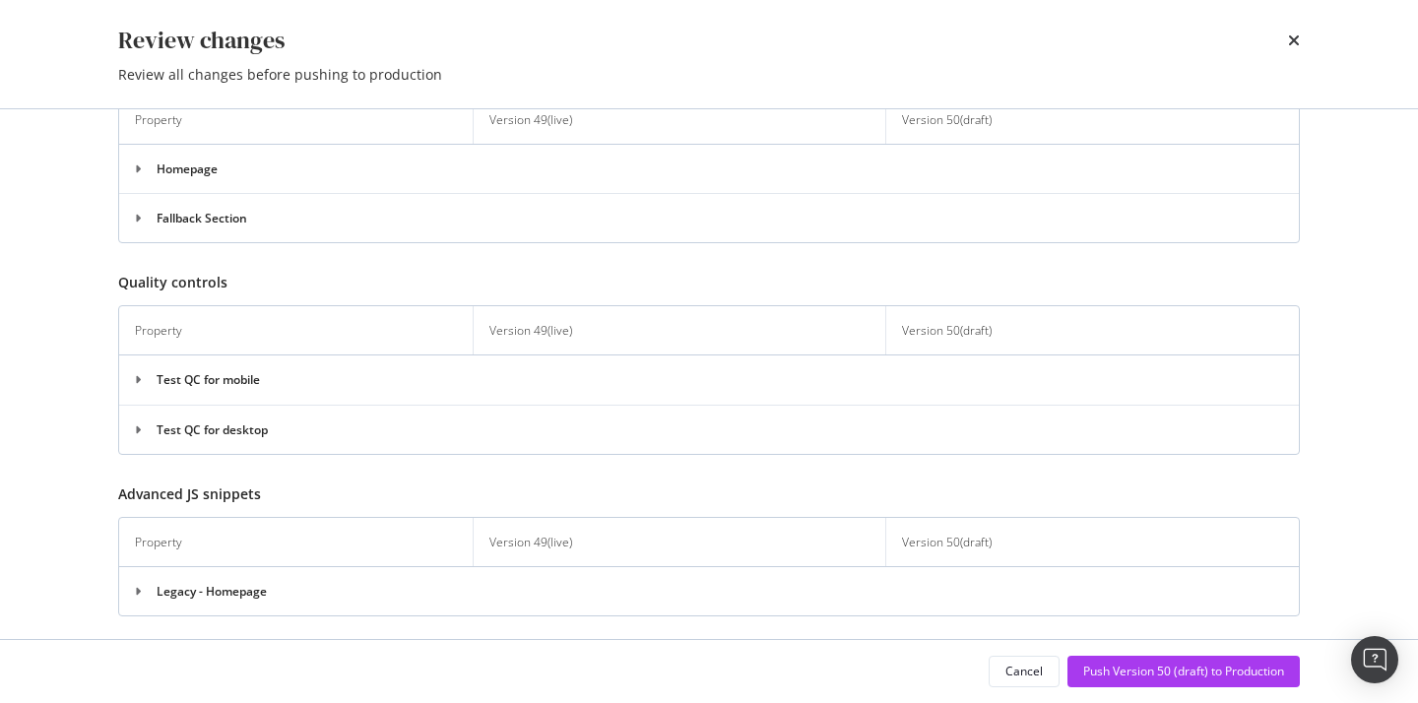
click at [149, 374] on icon "modal" at bounding box center [146, 380] width 22 height 12
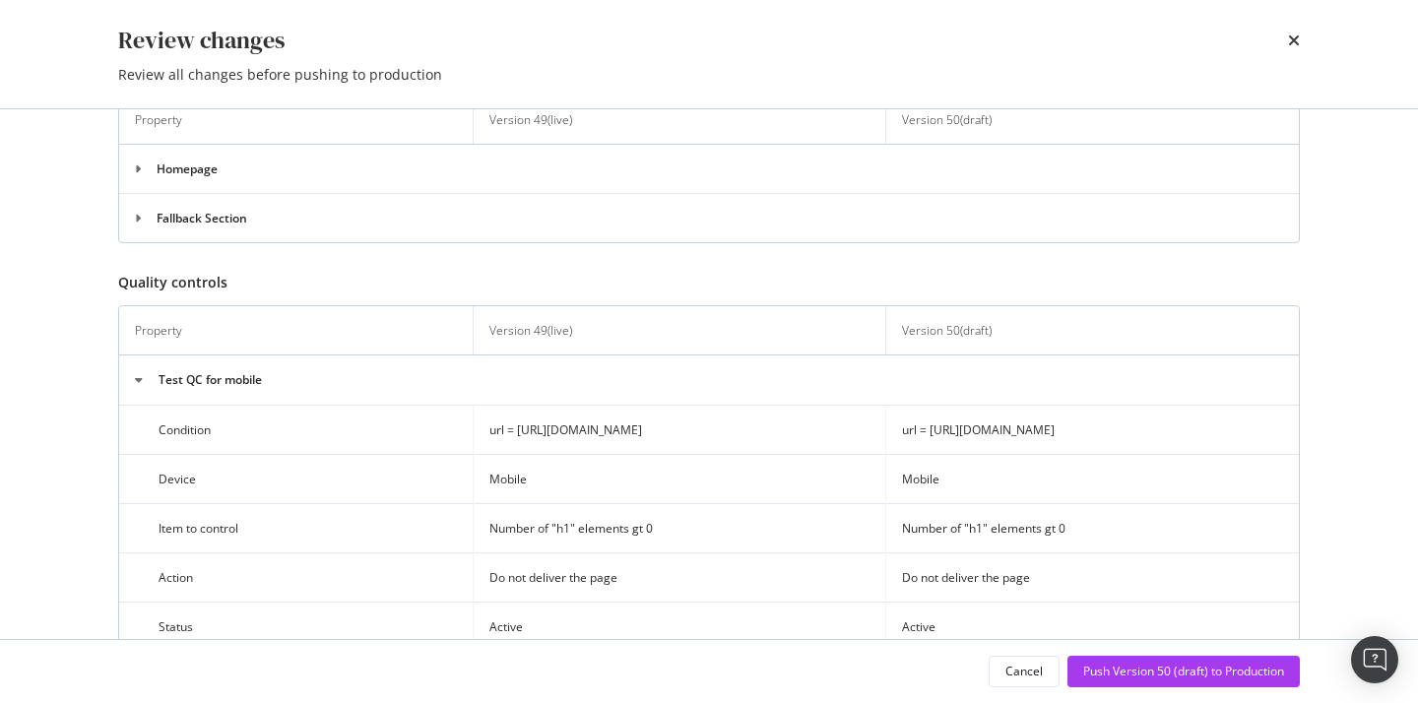
click at [1283, 34] on div "Review changes" at bounding box center [709, 40] width 1182 height 33
click at [1300, 41] on div "Review changes Review all changes before pushing to production" at bounding box center [709, 54] width 1260 height 108
click at [1290, 41] on icon "times" at bounding box center [1294, 40] width 12 height 16
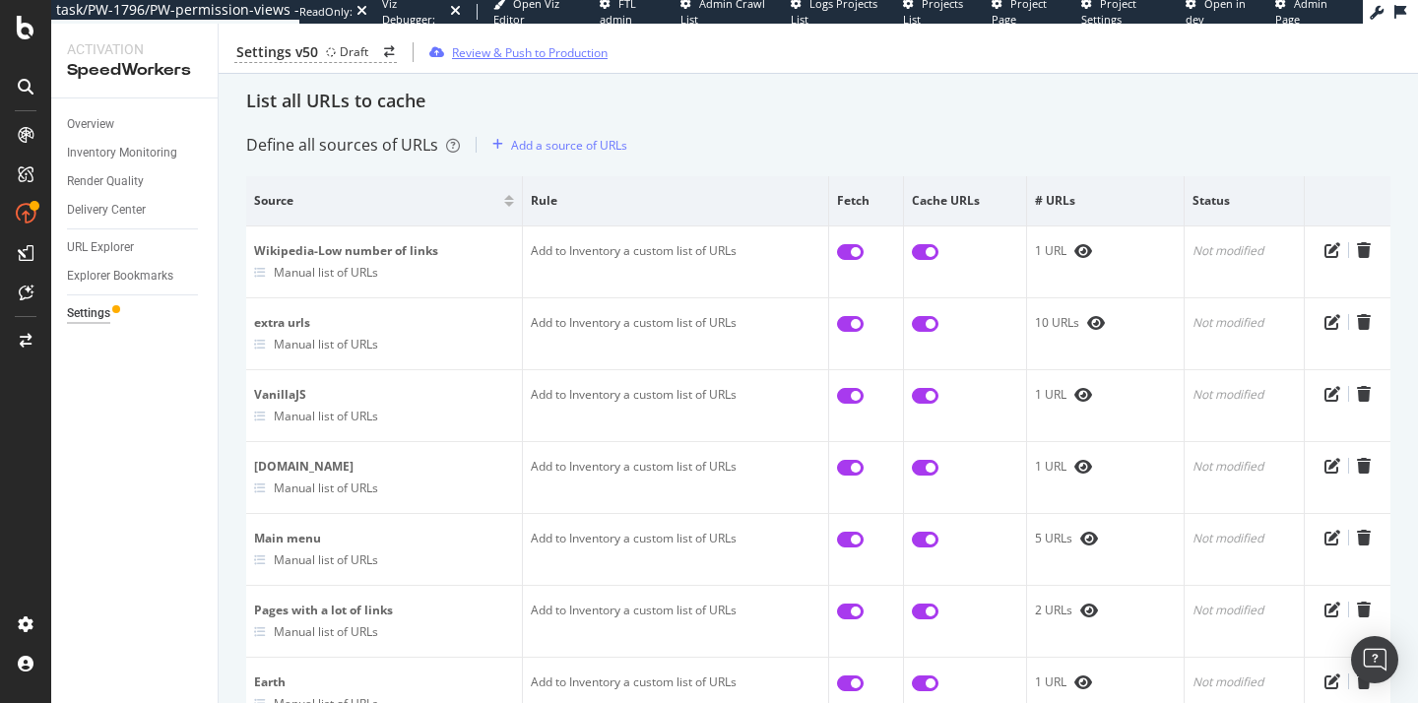
scroll to position [0, 0]
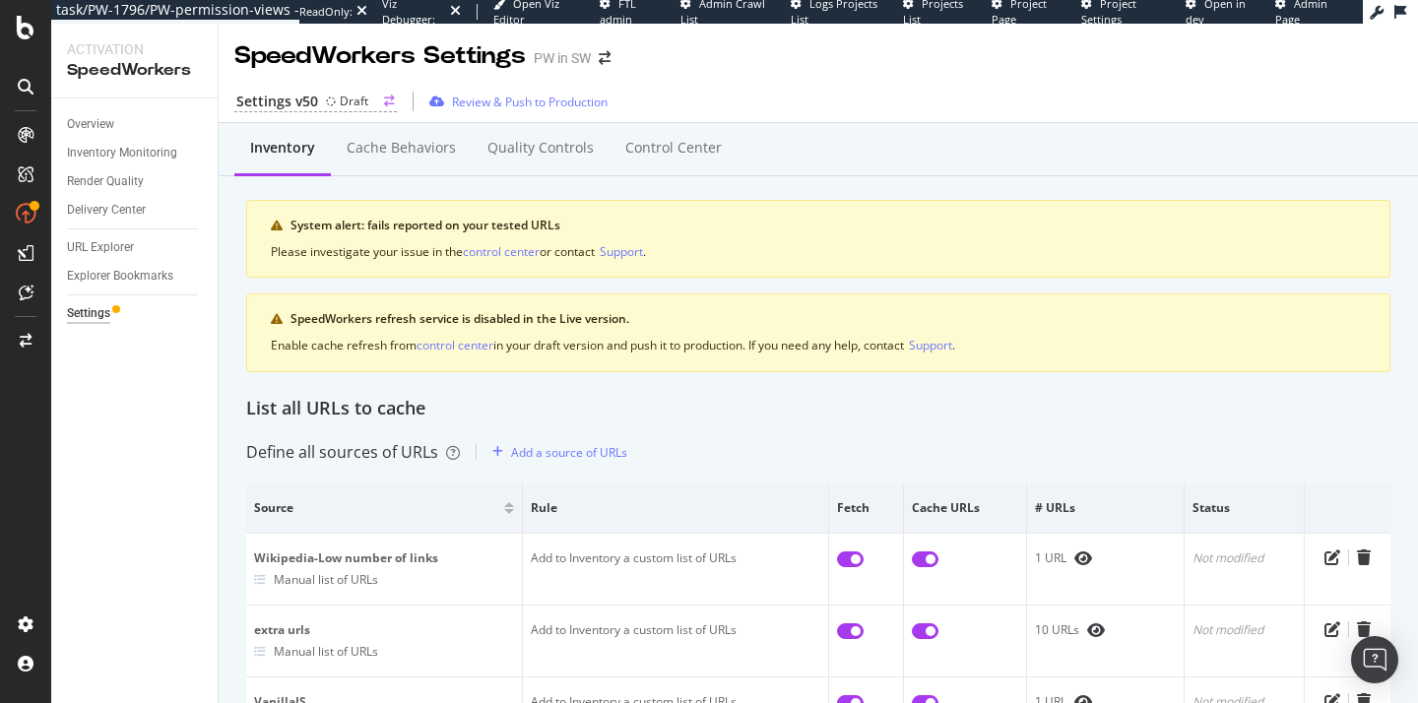
click at [347, 106] on div "Draft" at bounding box center [354, 101] width 29 height 17
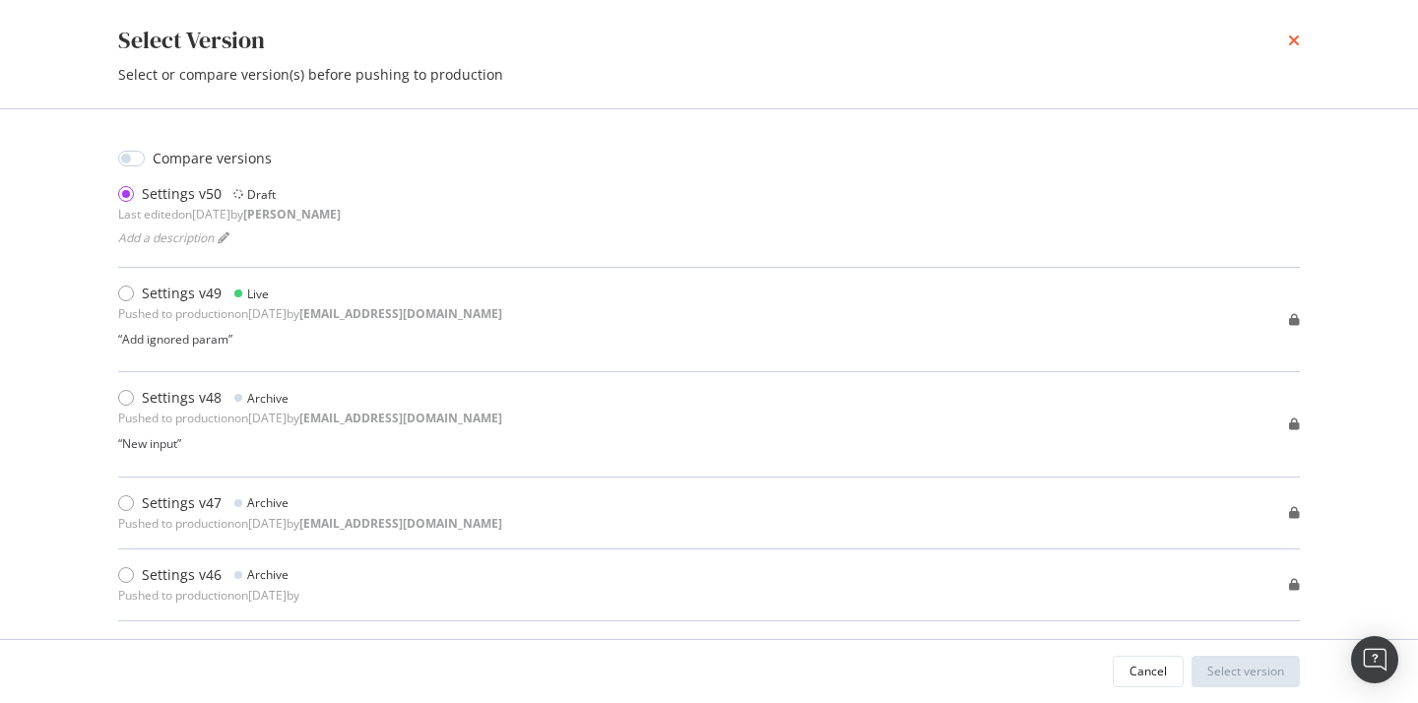
click at [1291, 43] on icon "times" at bounding box center [1294, 40] width 12 height 16
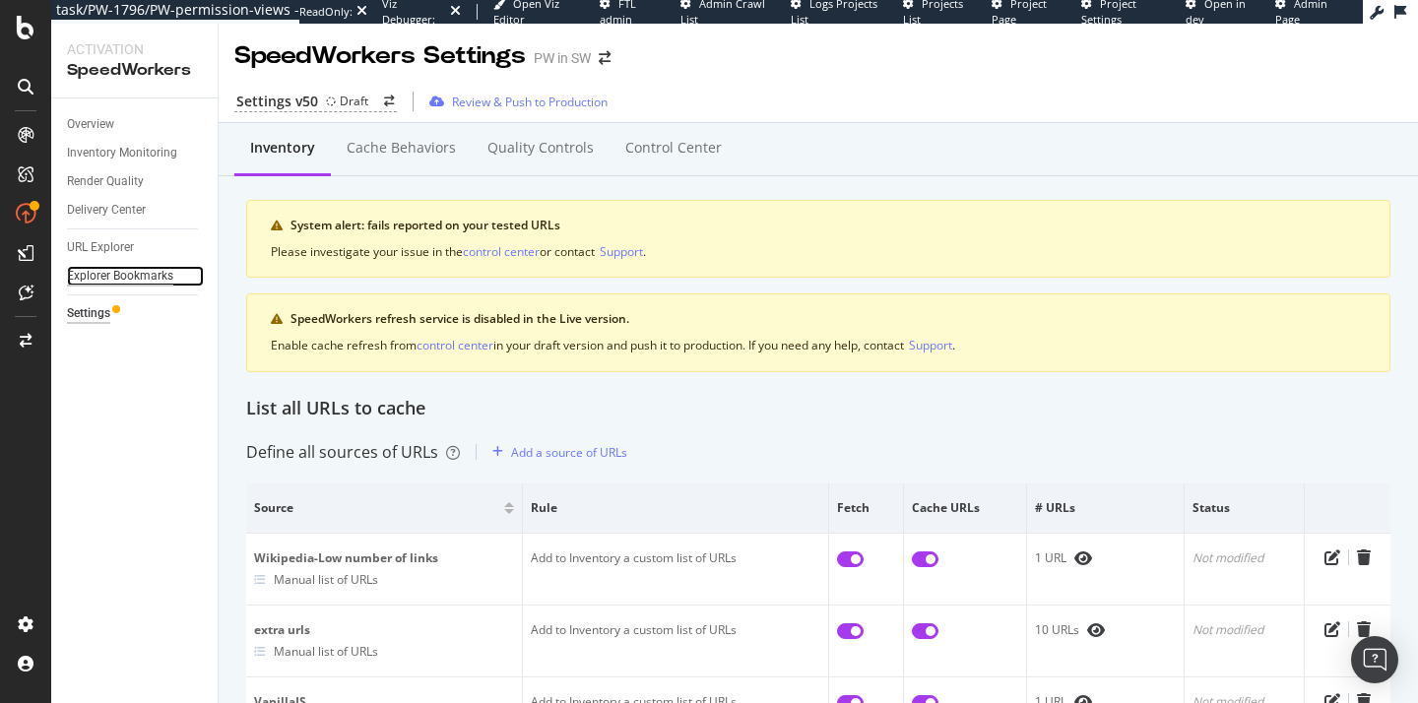
click at [130, 270] on div "Explorer Bookmarks" at bounding box center [120, 276] width 106 height 21
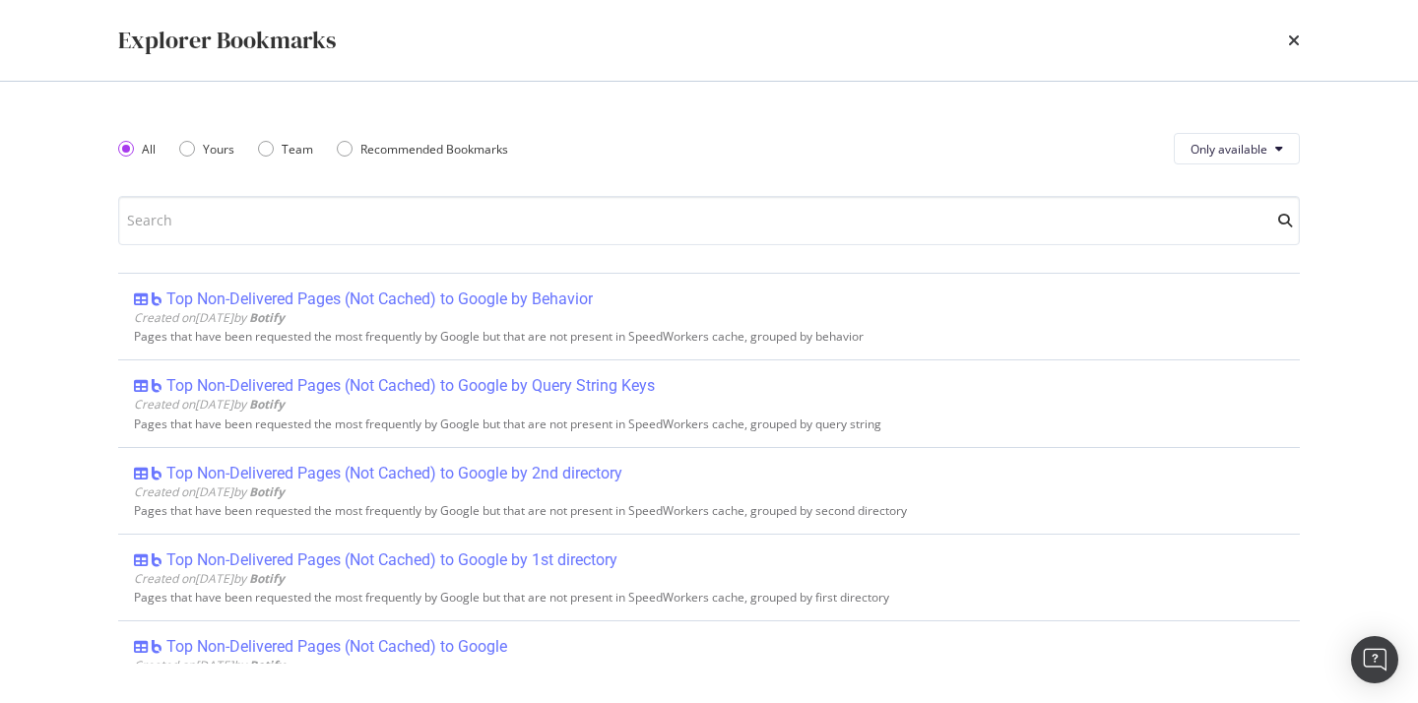
click at [1278, 41] on div "Explorer Bookmarks" at bounding box center [709, 40] width 1182 height 33
click at [1294, 40] on icon "times" at bounding box center [1294, 40] width 12 height 16
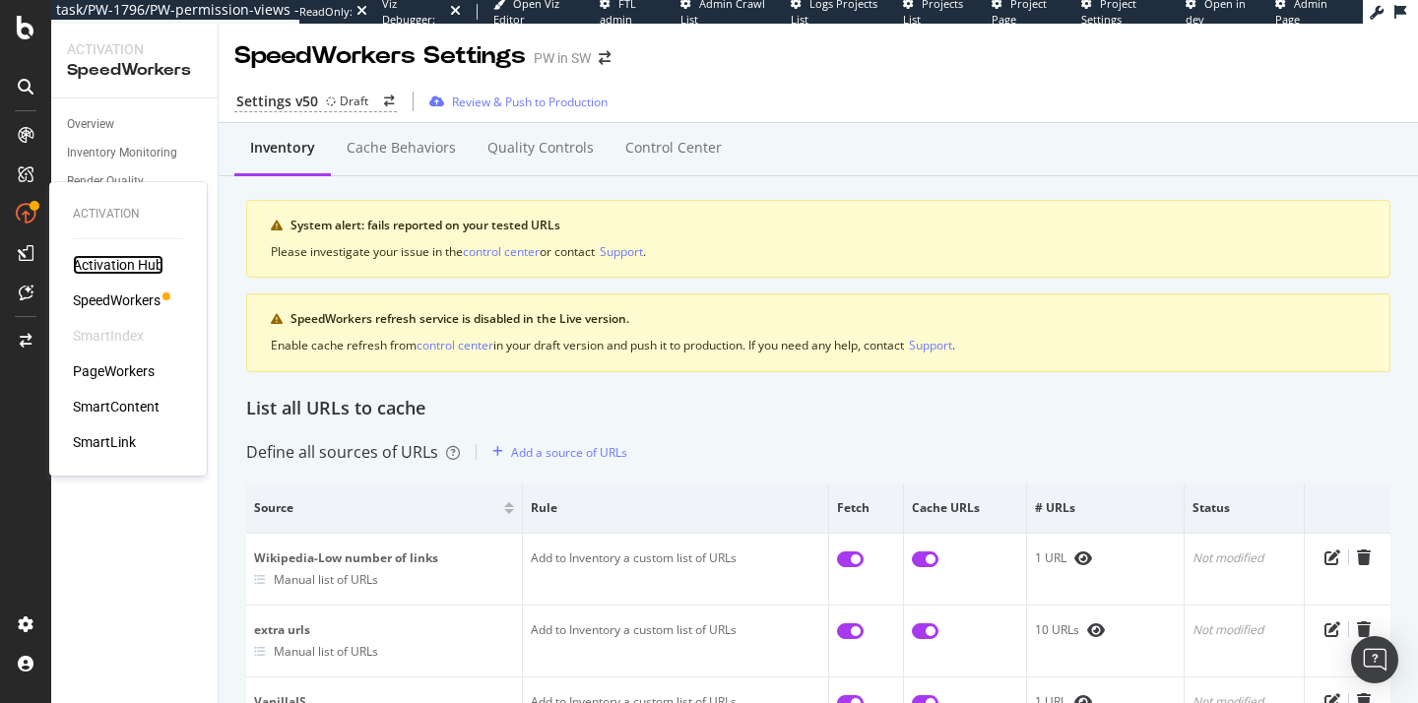
click at [103, 266] on div "Activation Hub" at bounding box center [118, 265] width 91 height 20
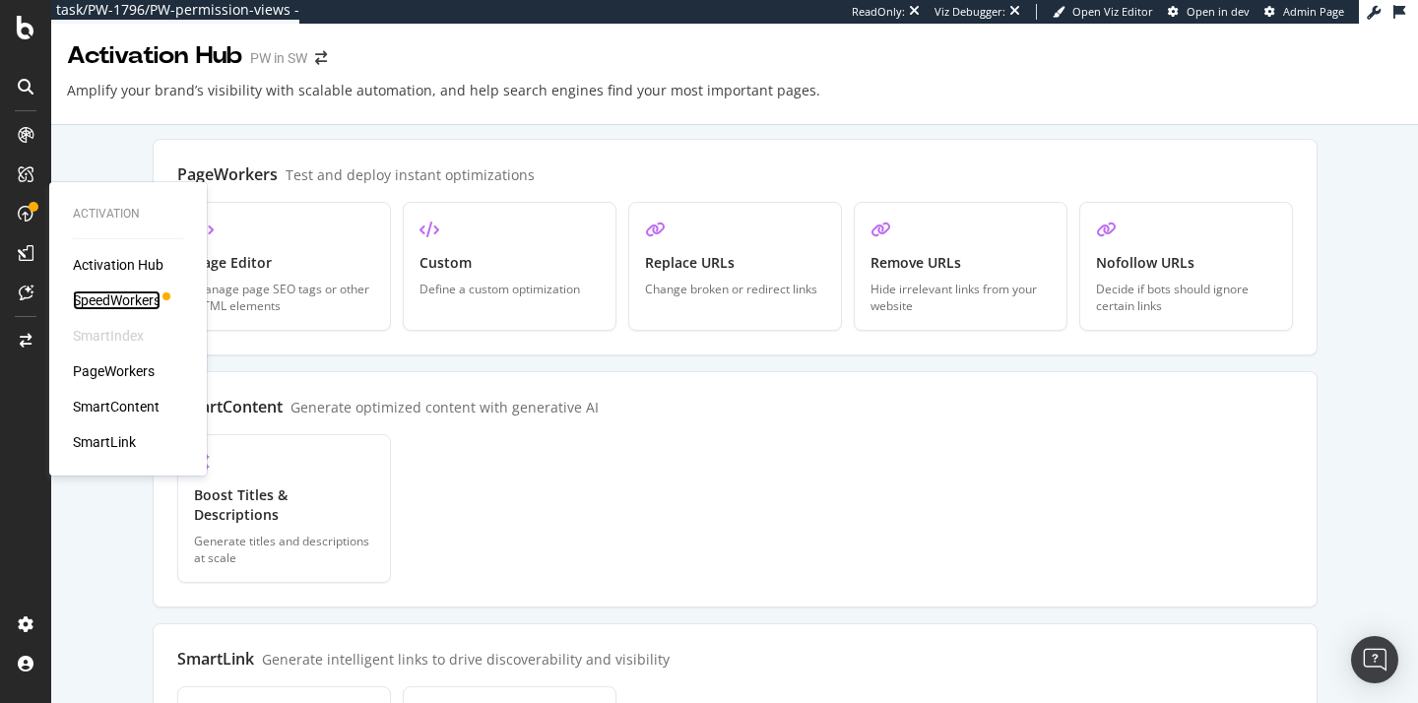
click at [81, 294] on div "SpeedWorkers" at bounding box center [117, 300] width 88 height 20
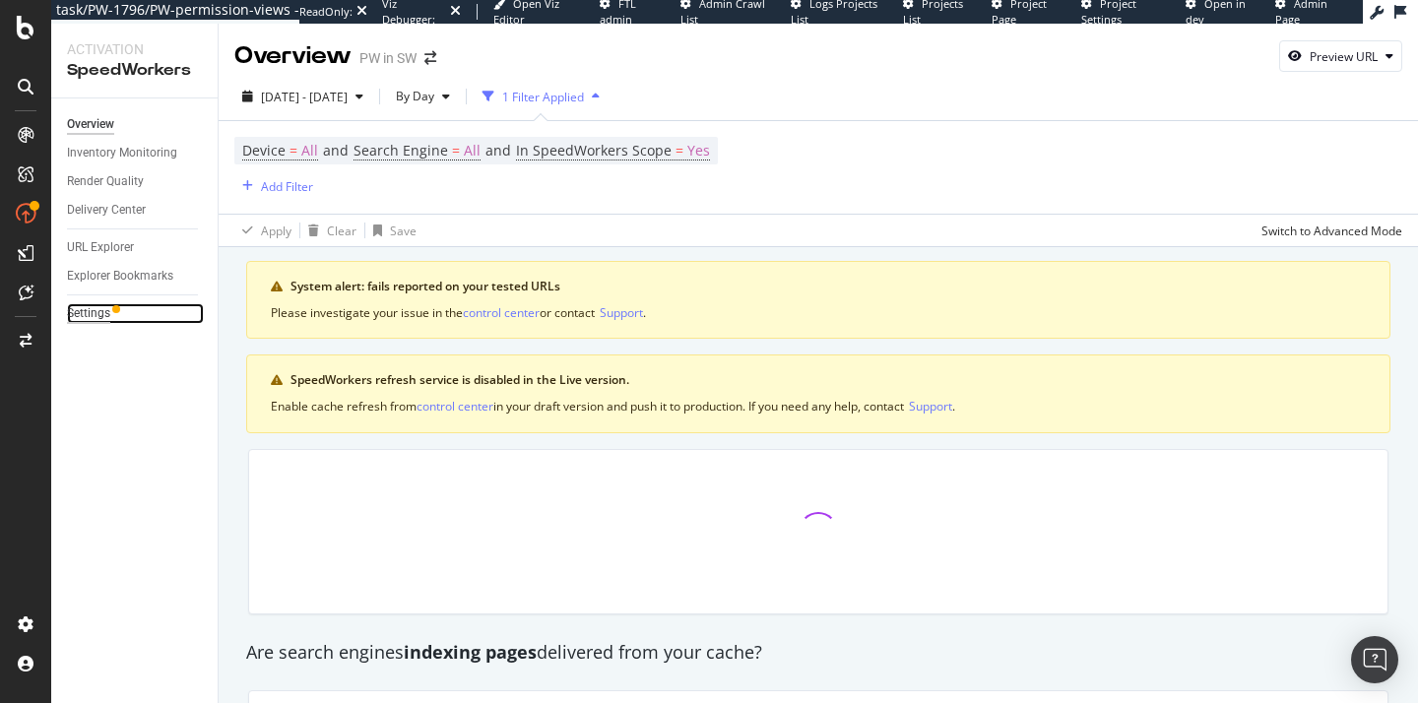
click at [107, 308] on div "Settings" at bounding box center [88, 313] width 43 height 21
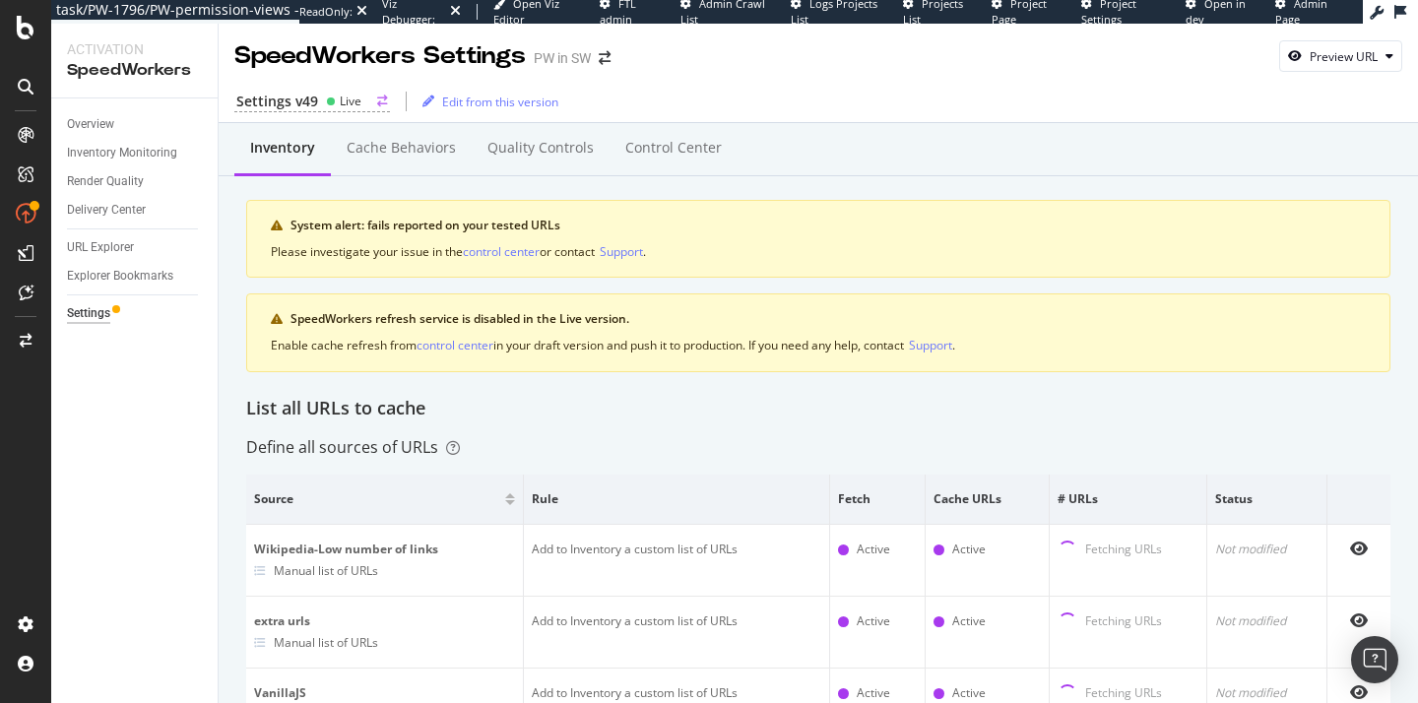
click at [328, 107] on div "Live" at bounding box center [343, 101] width 35 height 17
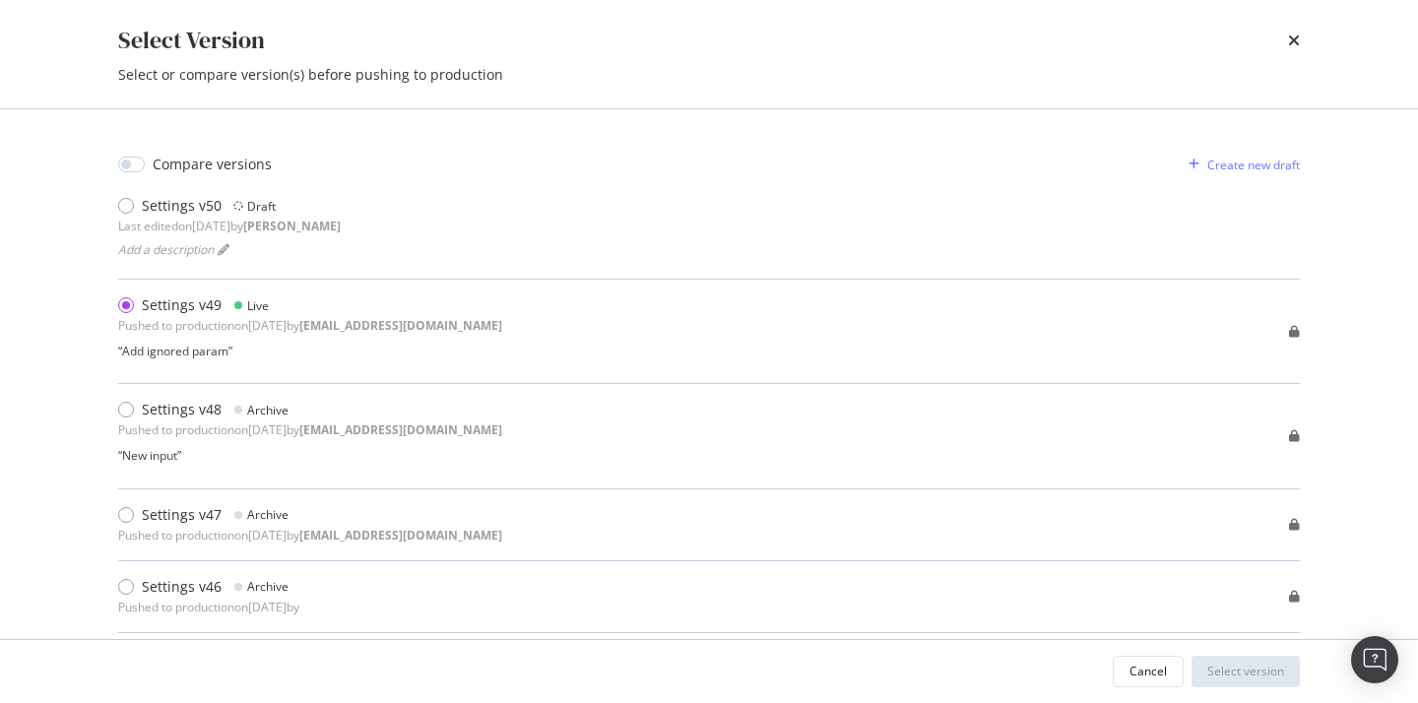
click at [506, 91] on div "Select Version Select or compare version(s) before pushing to production" at bounding box center [709, 54] width 1260 height 108
click at [1291, 49] on div "times" at bounding box center [1294, 40] width 12 height 33
